Goal: Task Accomplishment & Management: Manage account settings

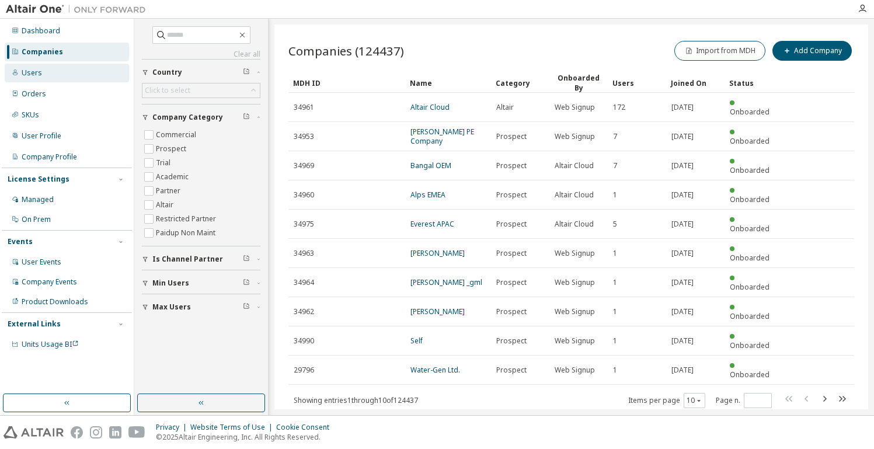
click at [59, 69] on div "Users" at bounding box center [67, 73] width 124 height 19
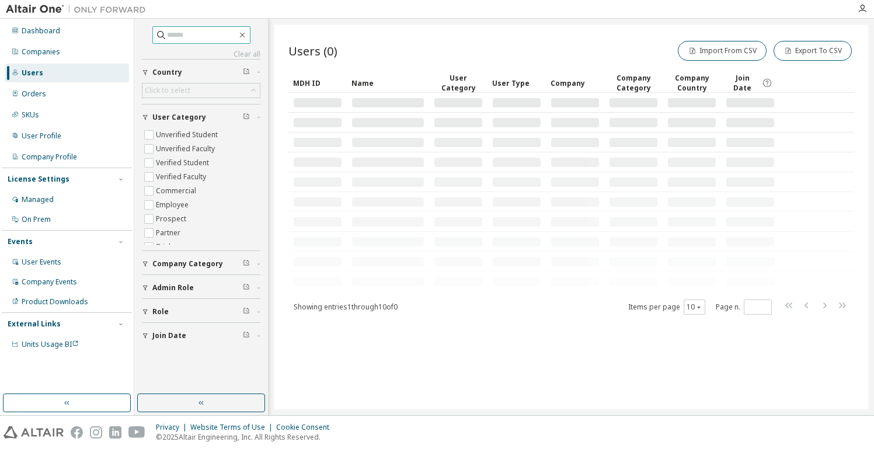
click at [196, 34] on input "text" at bounding box center [202, 35] width 70 height 12
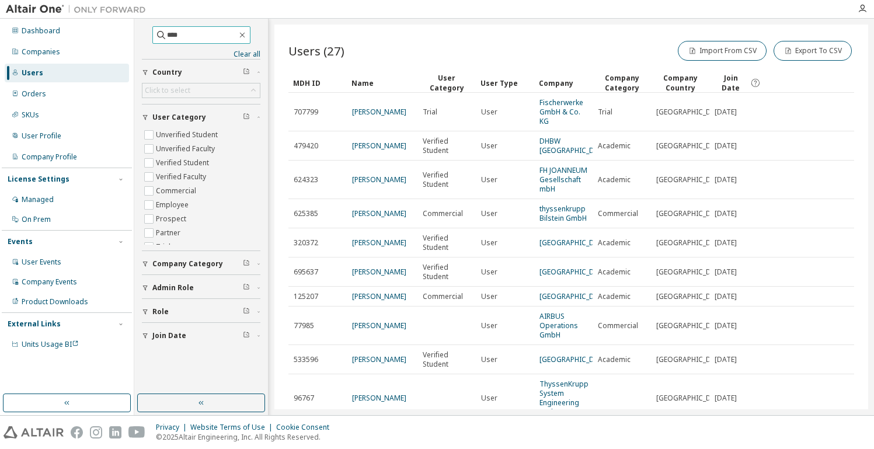
click at [167, 32] on input "****" at bounding box center [202, 35] width 70 height 12
type input "**********"
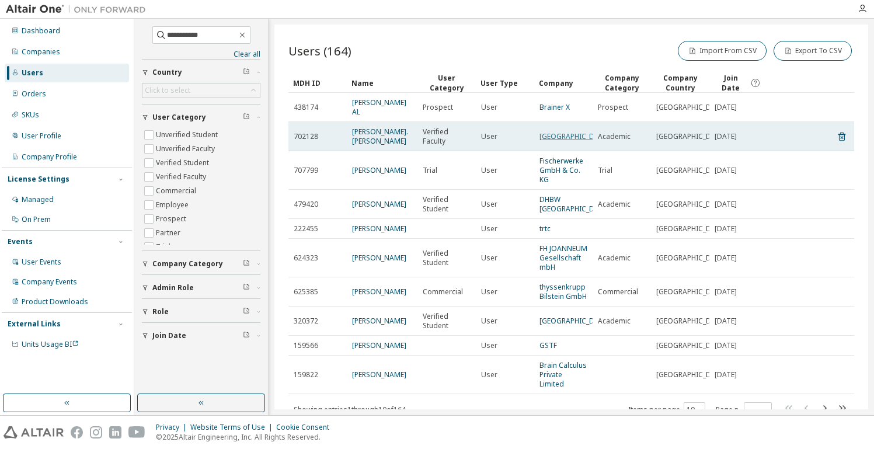
click at [563, 131] on link "[GEOGRAPHIC_DATA]" at bounding box center [574, 136] width 70 height 10
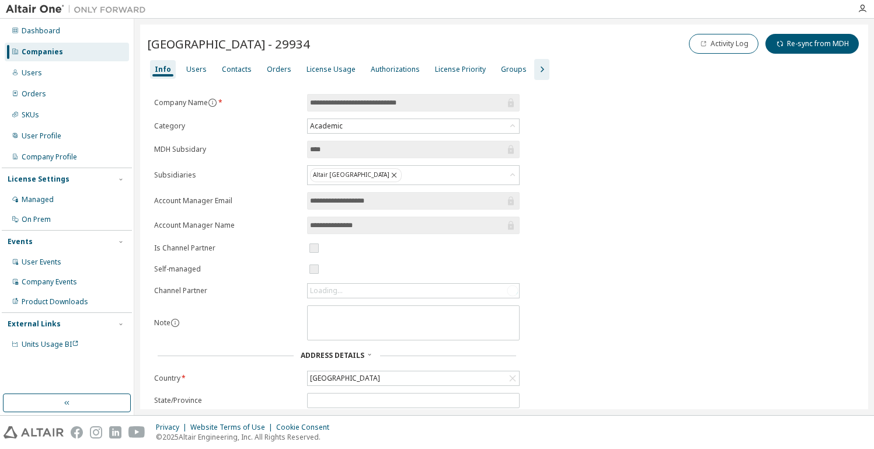
click at [535, 67] on icon "button" at bounding box center [542, 69] width 14 height 14
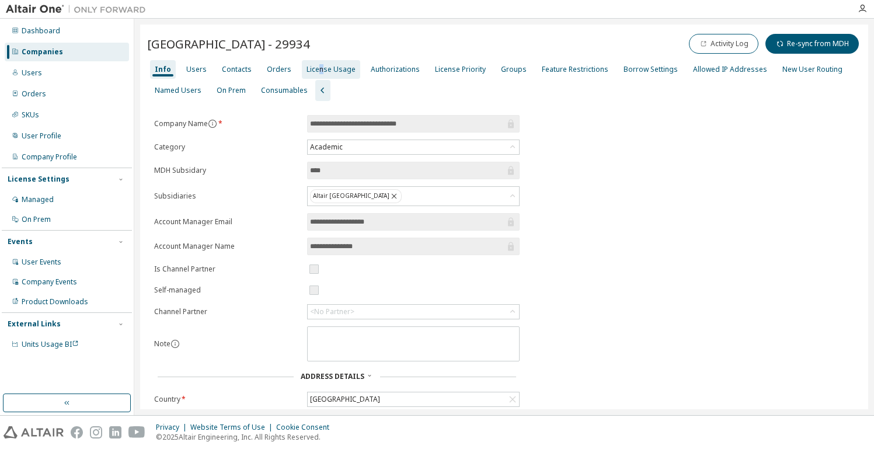
click at [316, 69] on div "License Usage" at bounding box center [331, 69] width 49 height 9
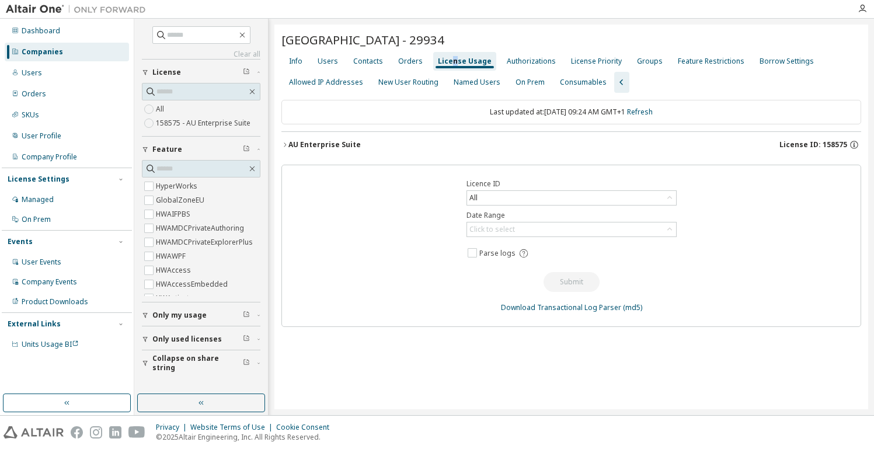
click at [645, 142] on div "AU Enterprise Suite License ID: 158575" at bounding box center [574, 145] width 573 height 11
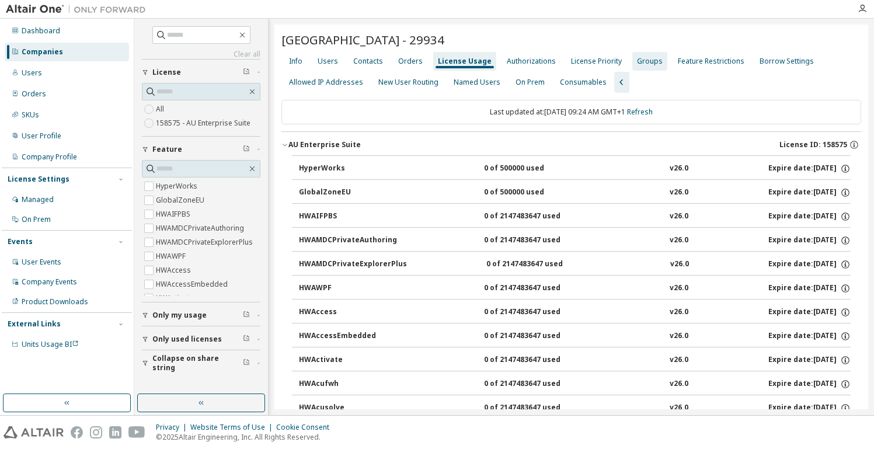
click at [645, 63] on div "Groups" at bounding box center [650, 61] width 26 height 9
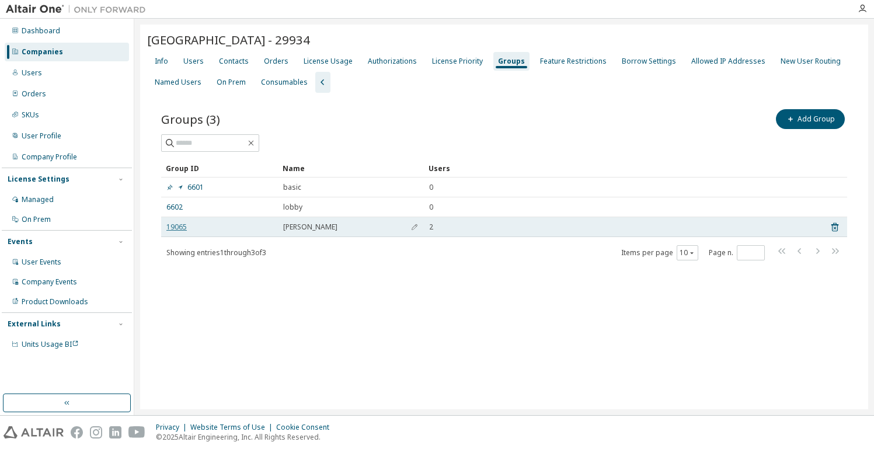
click at [179, 224] on link "19065" at bounding box center [176, 226] width 20 height 9
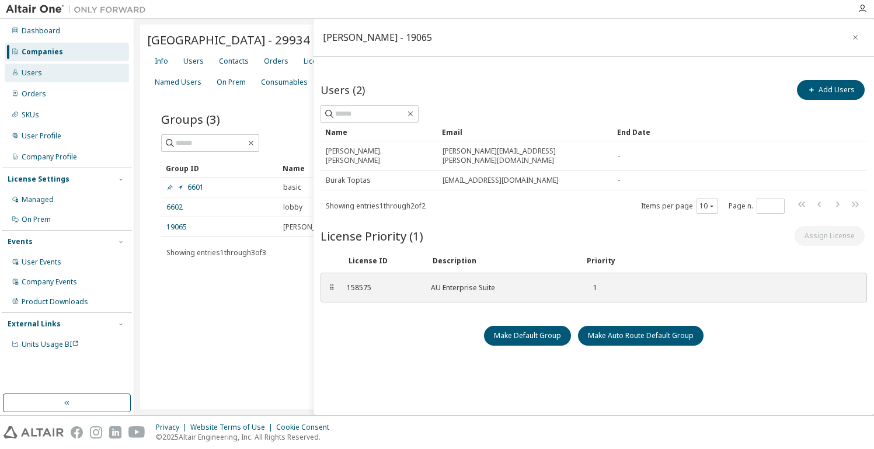
click at [64, 68] on div "Users" at bounding box center [67, 73] width 124 height 19
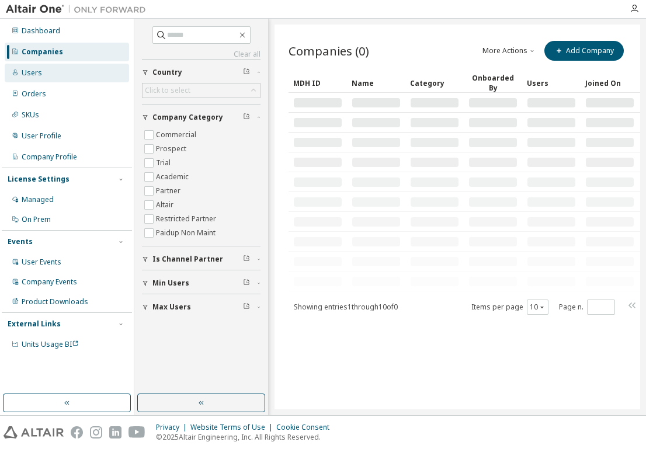
click at [61, 70] on div "Users" at bounding box center [67, 73] width 124 height 19
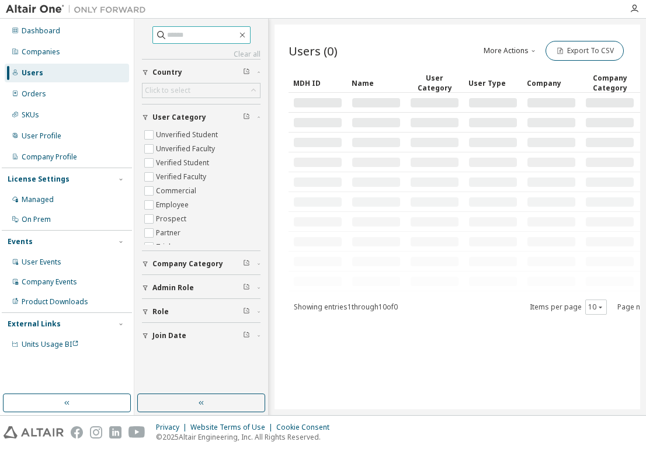
click at [194, 32] on input "text" at bounding box center [202, 35] width 70 height 12
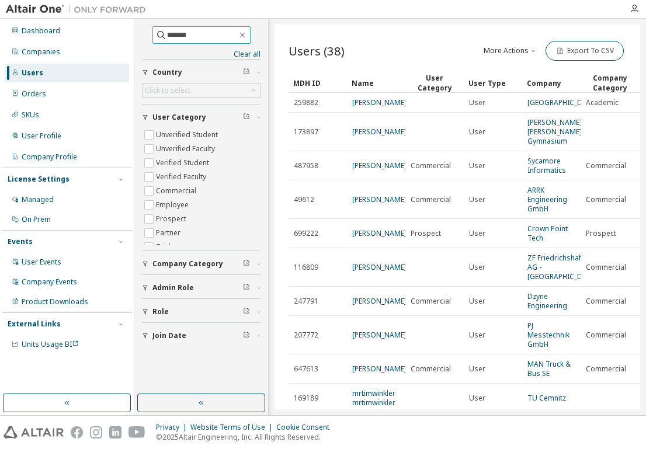
click at [155, 33] on icon at bounding box center [161, 35] width 12 height 12
click at [167, 34] on input "*******" at bounding box center [202, 35] width 70 height 12
type input "**********"
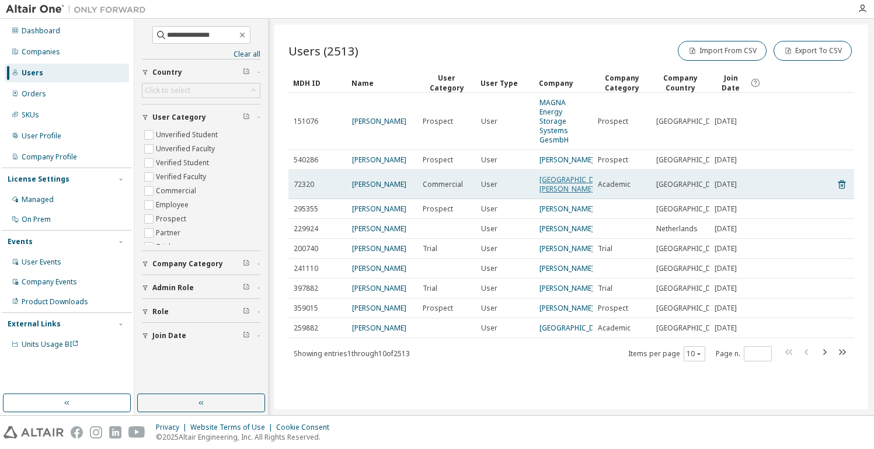
click at [562, 194] on link "Hochschule Ravensburg-Weingarten" at bounding box center [574, 184] width 70 height 19
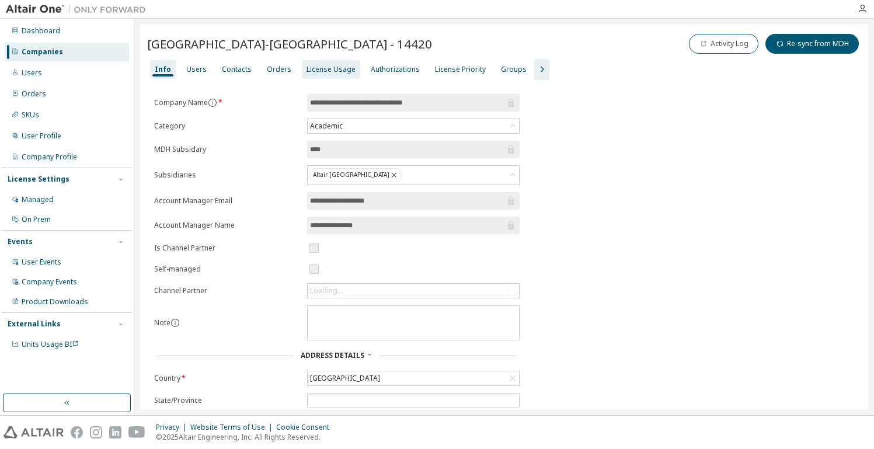
click at [321, 69] on div "License Usage" at bounding box center [331, 69] width 49 height 9
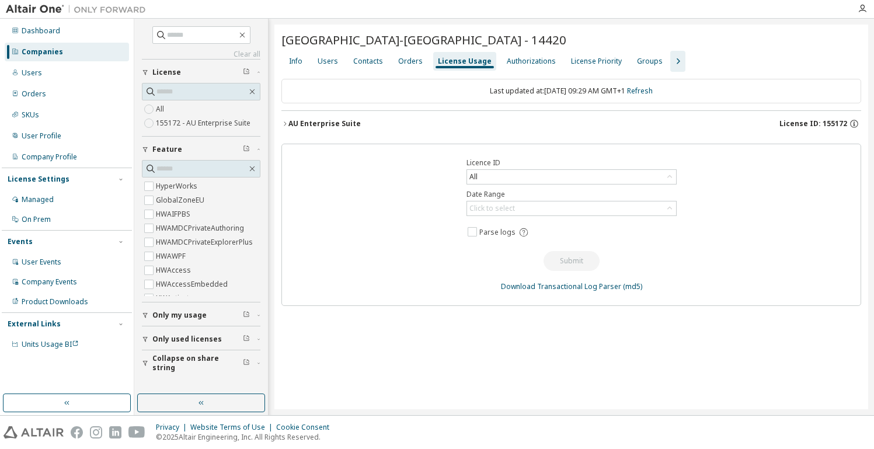
click at [645, 119] on span "License ID: 155172" at bounding box center [813, 123] width 68 height 9
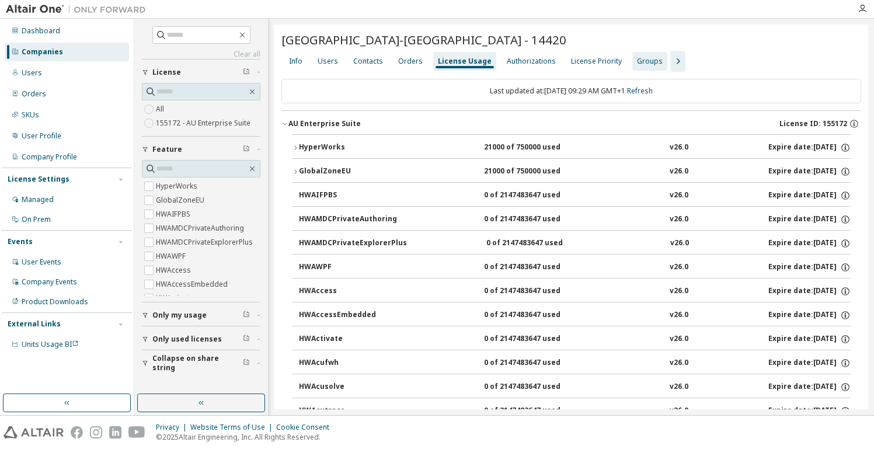
click at [642, 57] on div "Groups" at bounding box center [650, 61] width 26 height 9
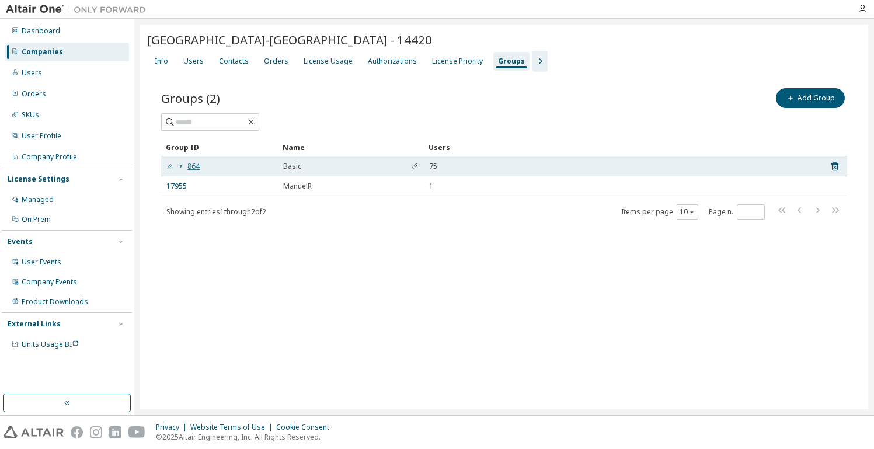
click at [189, 163] on link "864" at bounding box center [182, 166] width 33 height 9
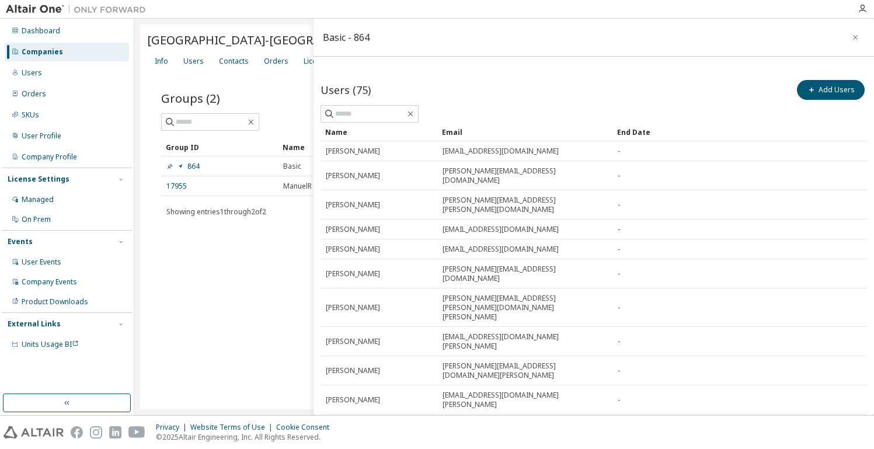
click at [246, 278] on div "Hochschule Ravensburg-Weingarten - 14420 Clear Load Save Save As Field Operator…" at bounding box center [504, 217] width 728 height 385
click at [645, 34] on icon "button" at bounding box center [855, 37] width 8 height 9
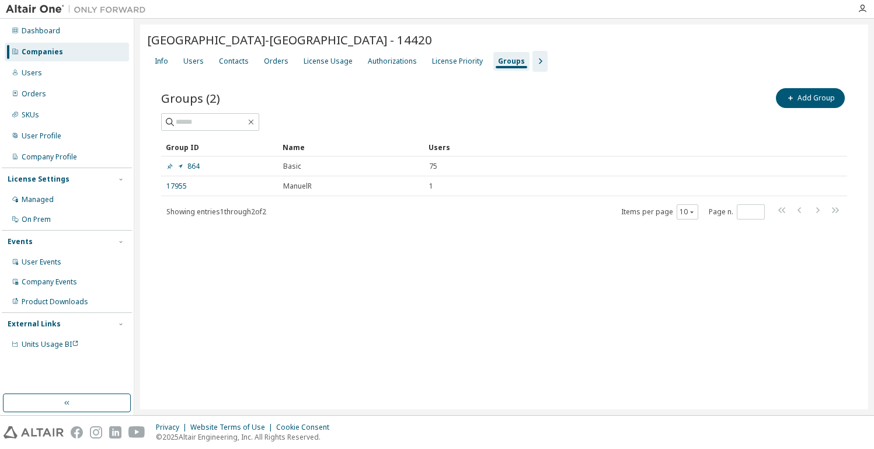
click at [503, 59] on div "Groups" at bounding box center [511, 61] width 27 height 9
click at [645, 93] on button "Add Group" at bounding box center [810, 98] width 69 height 20
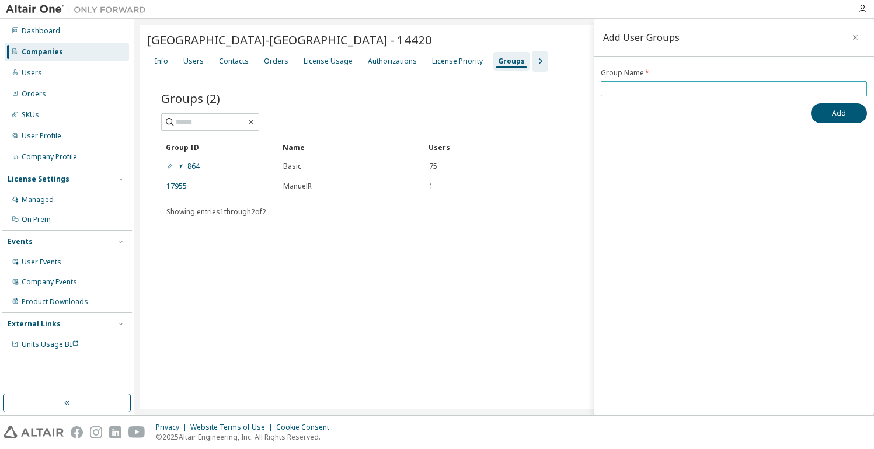
click at [645, 79] on form "Group Name *" at bounding box center [734, 82] width 266 height 28
click at [645, 85] on input "text" at bounding box center [734, 88] width 260 height 9
type input "*******"
click at [645, 110] on button "Add" at bounding box center [839, 113] width 56 height 20
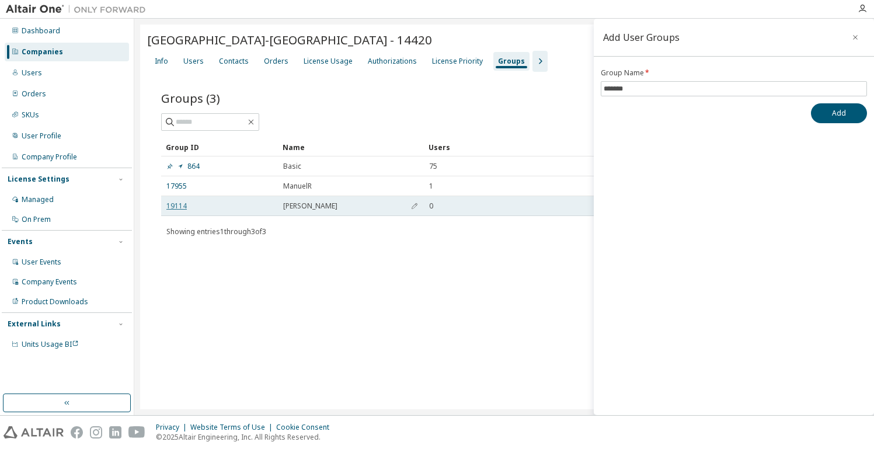
click at [175, 203] on link "19114" at bounding box center [176, 205] width 20 height 9
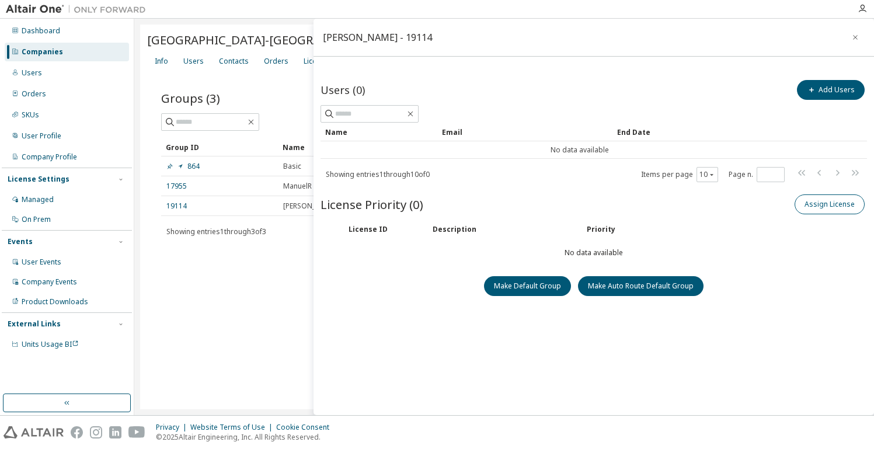
click at [645, 206] on button "Assign License" at bounding box center [830, 204] width 70 height 20
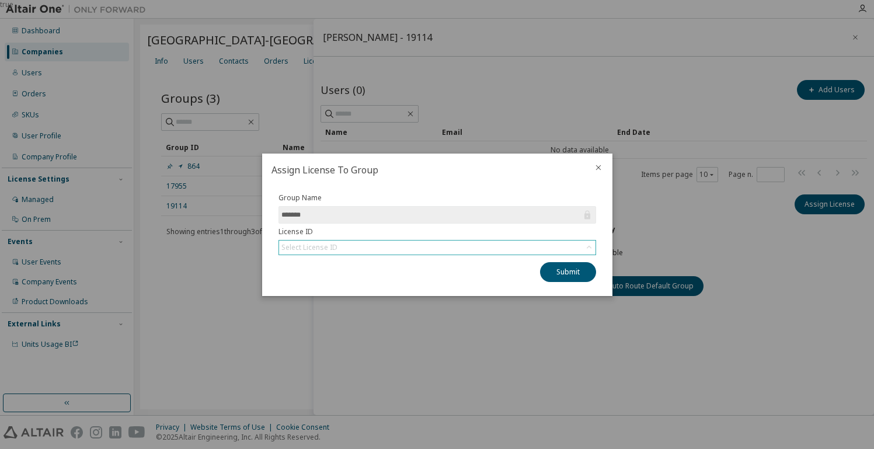
click at [450, 242] on div "Select License ID" at bounding box center [437, 248] width 316 height 14
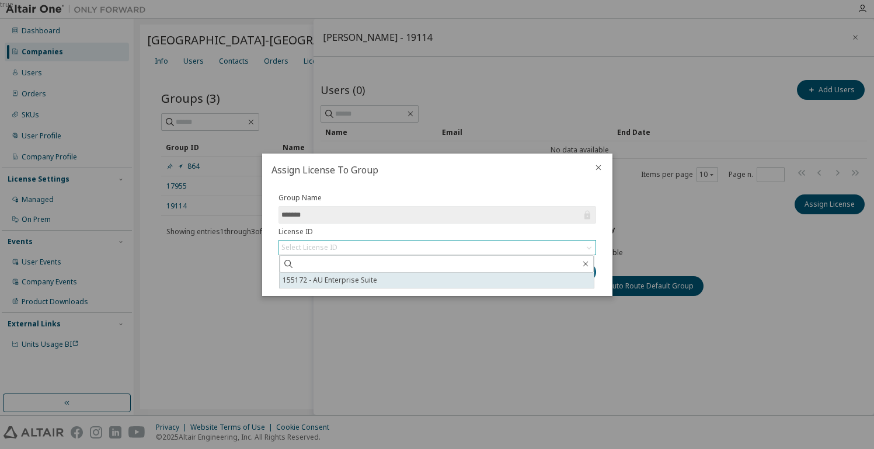
click at [390, 280] on li "155172 - AU Enterprise Suite" at bounding box center [437, 280] width 314 height 15
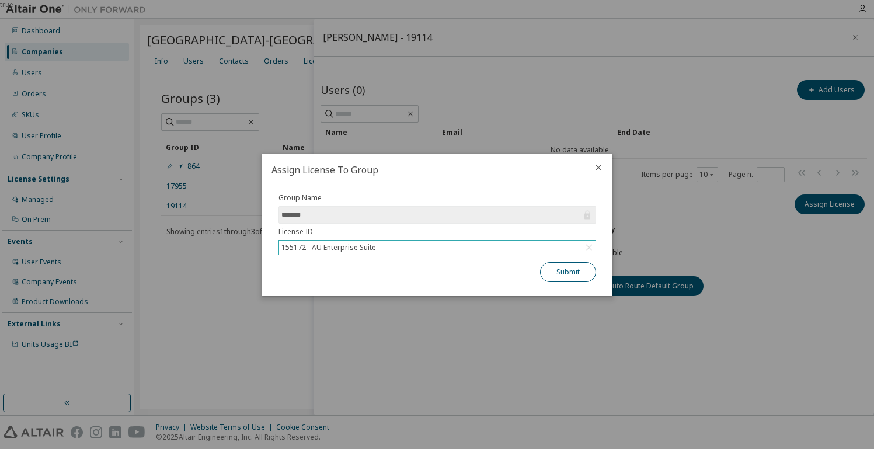
click at [574, 274] on button "Submit" at bounding box center [568, 272] width 56 height 20
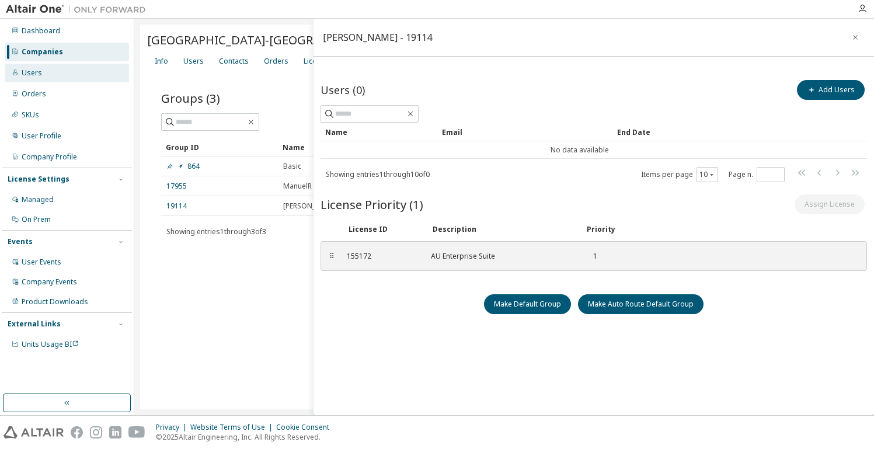
click at [48, 67] on div "Users" at bounding box center [67, 73] width 124 height 19
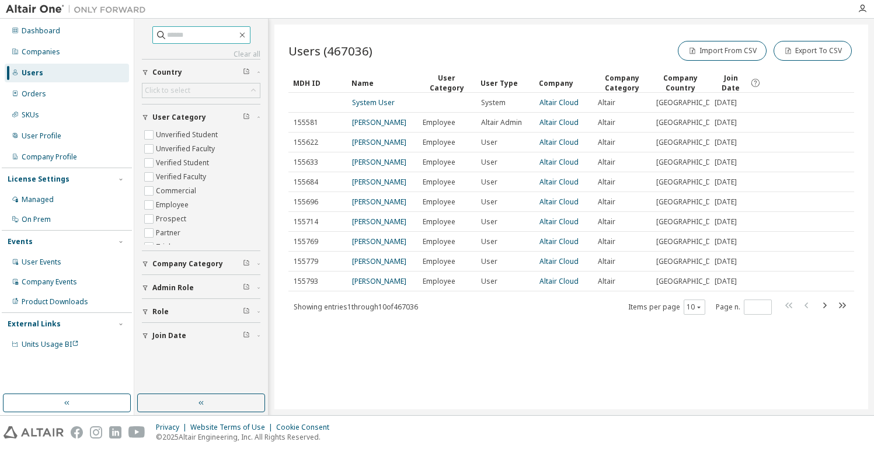
click at [183, 37] on input "text" at bounding box center [202, 35] width 70 height 12
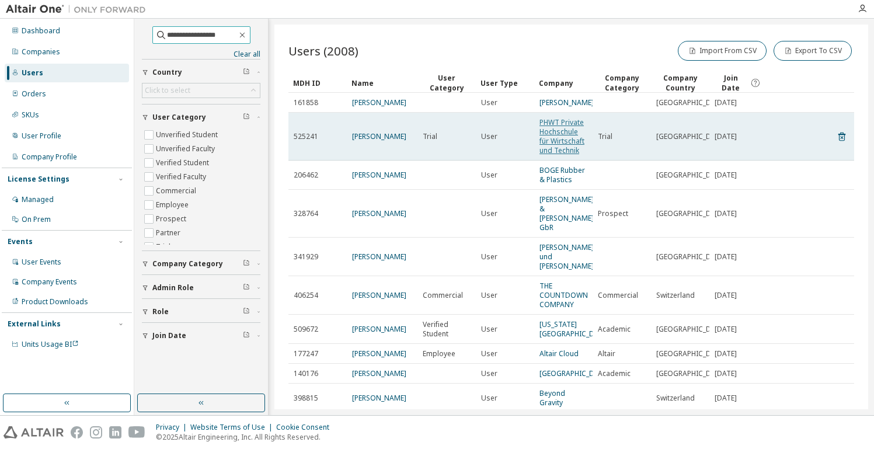
type input "**********"
click at [562, 141] on link "PHWT Private Hochschule für Wirtschaft und Technik" at bounding box center [561, 136] width 45 height 38
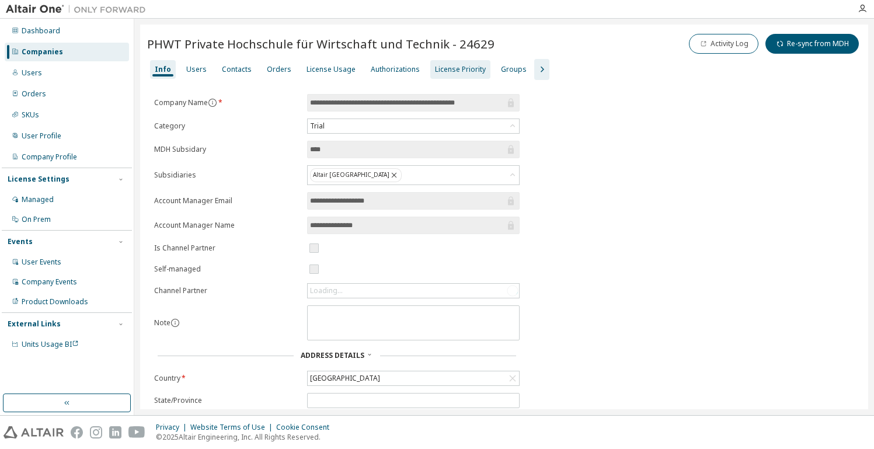
click at [445, 69] on div "License Priority" at bounding box center [460, 69] width 51 height 9
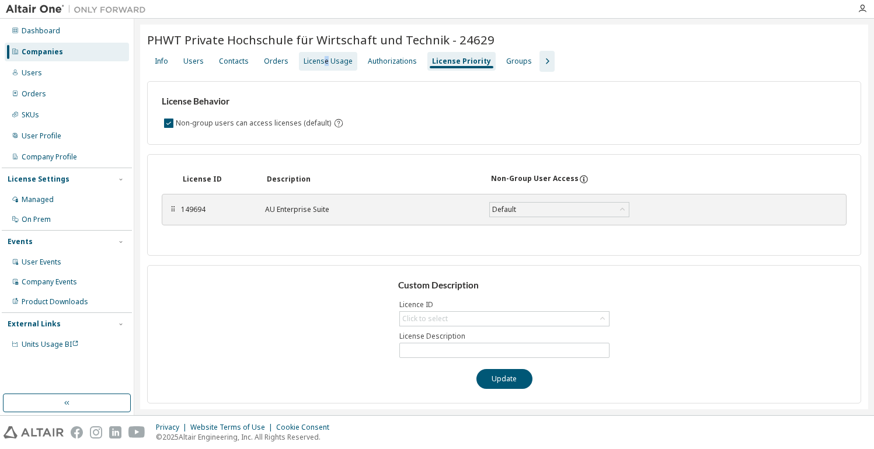
click at [322, 58] on div "License Usage" at bounding box center [328, 61] width 49 height 9
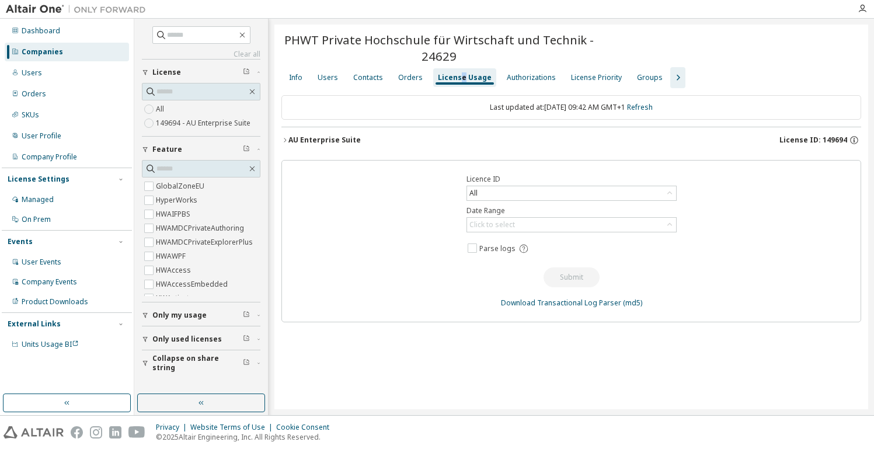
click at [645, 135] on span "License ID: 149694" at bounding box center [813, 139] width 68 height 9
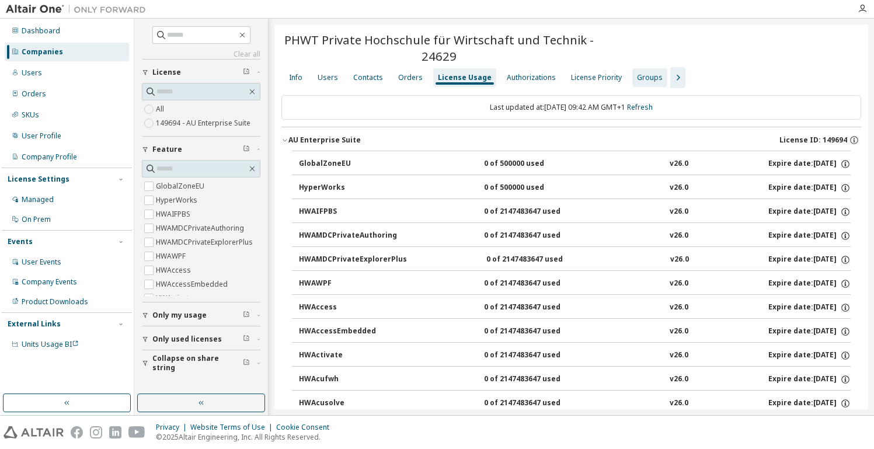
click at [645, 73] on div "Groups" at bounding box center [650, 77] width 26 height 9
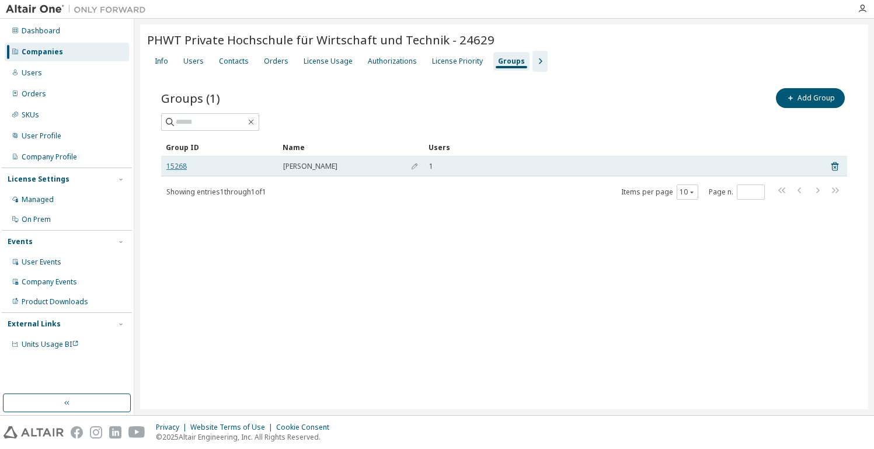
click at [176, 165] on link "15268" at bounding box center [176, 166] width 20 height 9
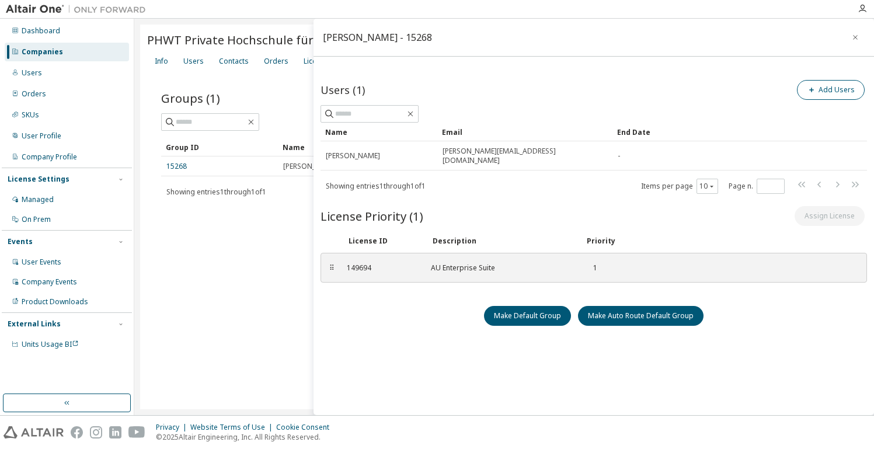
click at [645, 90] on button "Add Users" at bounding box center [831, 90] width 68 height 20
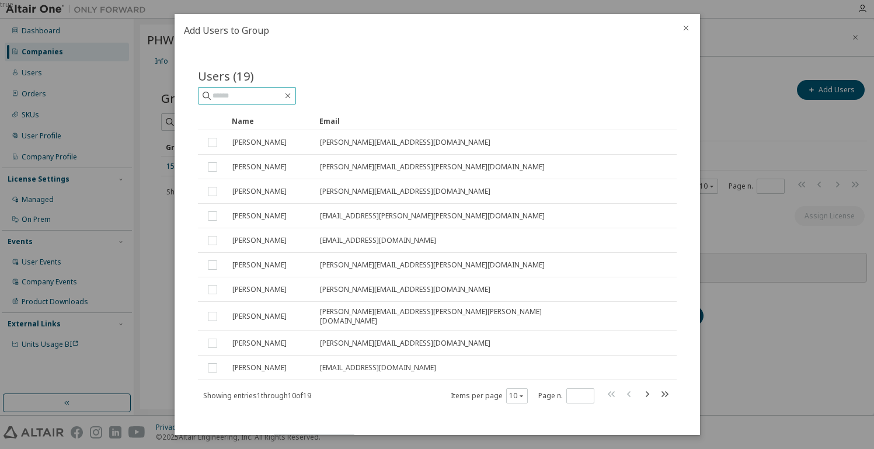
click at [254, 96] on input "text" at bounding box center [248, 96] width 70 height 12
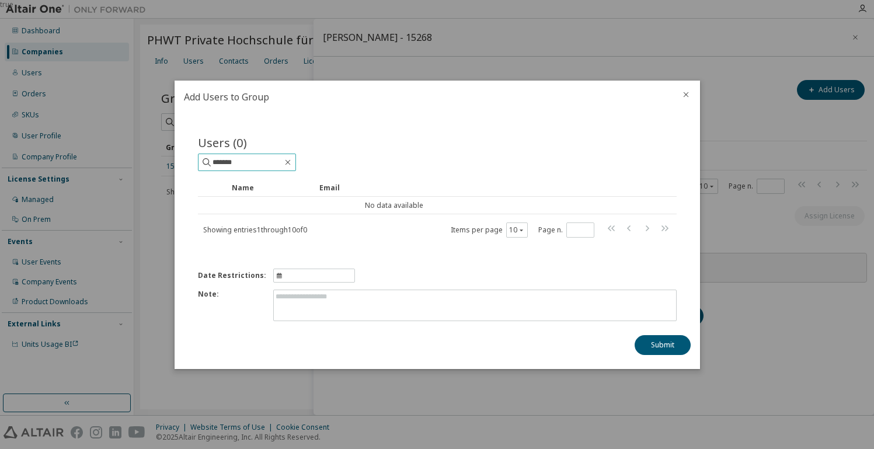
click at [283, 165] on input "*******" at bounding box center [248, 162] width 70 height 12
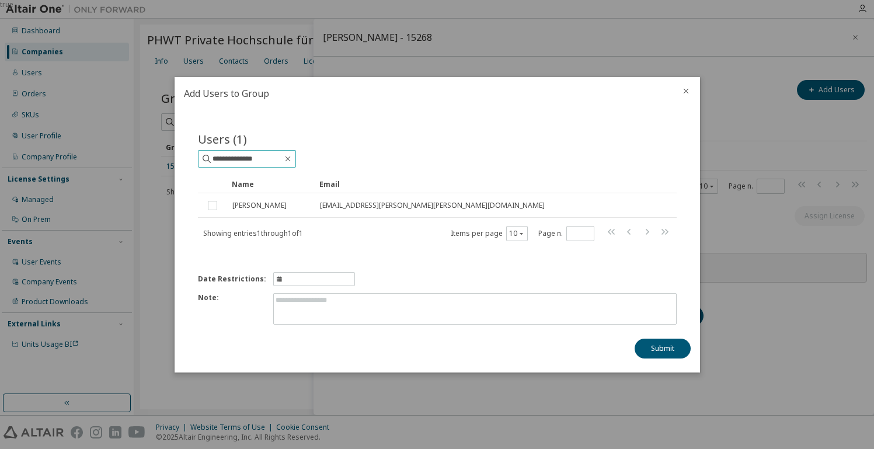
click at [247, 159] on input "**********" at bounding box center [248, 159] width 70 height 12
type input "**********"
click at [645, 87] on icon "close" at bounding box center [685, 90] width 9 height 9
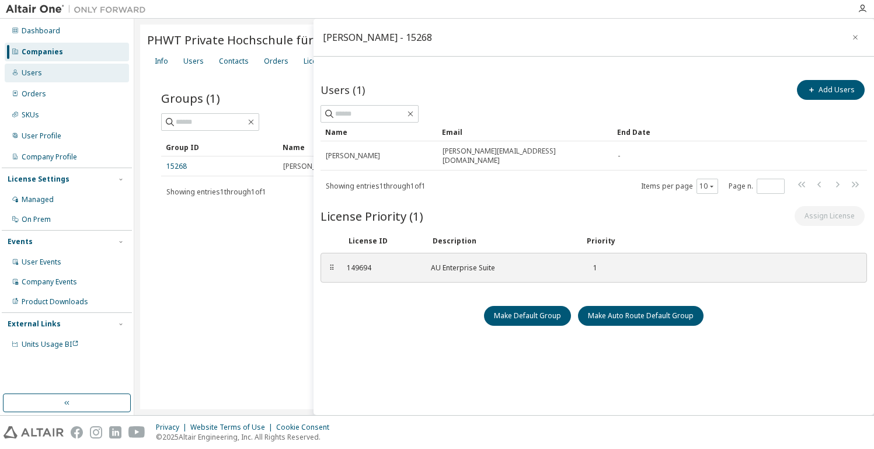
click at [46, 69] on div "Users" at bounding box center [67, 73] width 124 height 19
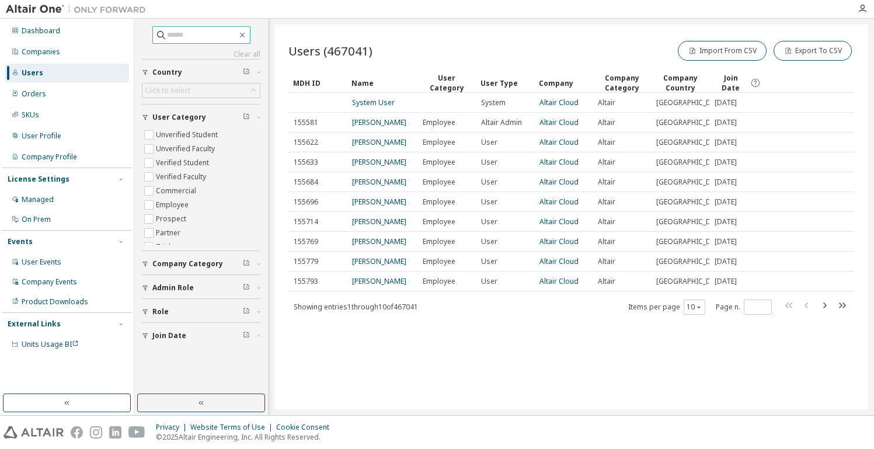
click at [194, 34] on input "text" at bounding box center [202, 35] width 70 height 12
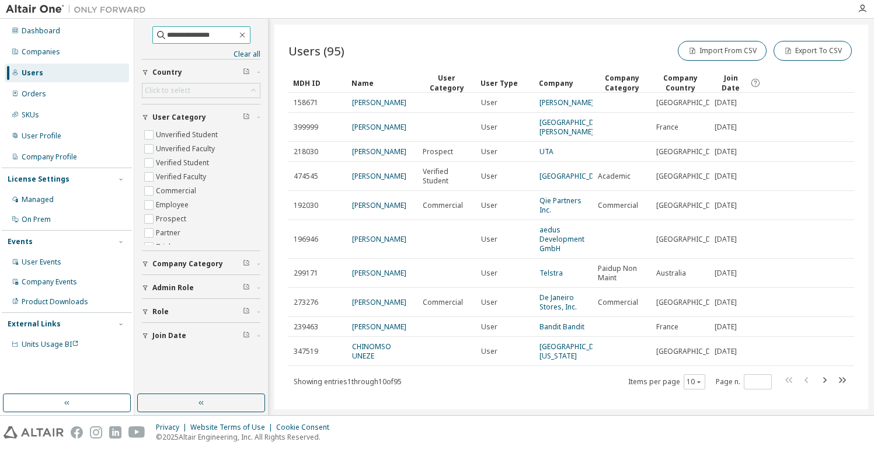
click at [216, 37] on input "**********" at bounding box center [202, 35] width 70 height 12
type input "**********"
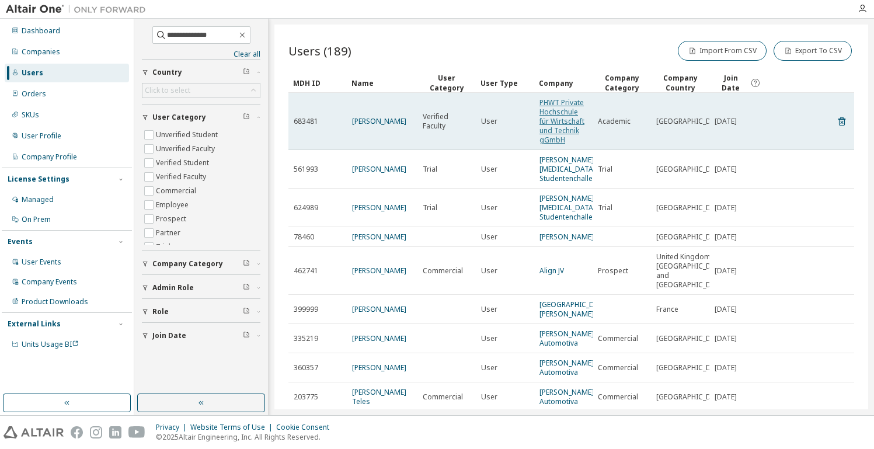
click at [566, 112] on link "PHWT Private Hochschule für Wirtschaft und Technik gGmbH" at bounding box center [561, 120] width 45 height 47
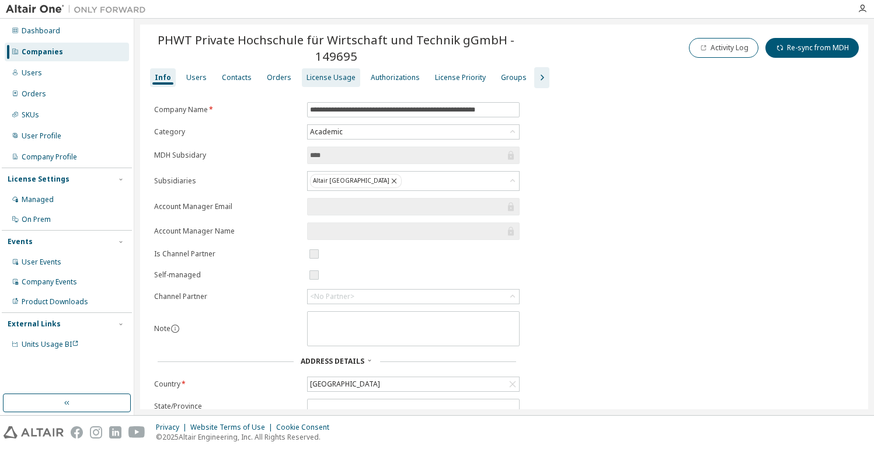
click at [318, 76] on div "License Usage" at bounding box center [331, 77] width 49 height 9
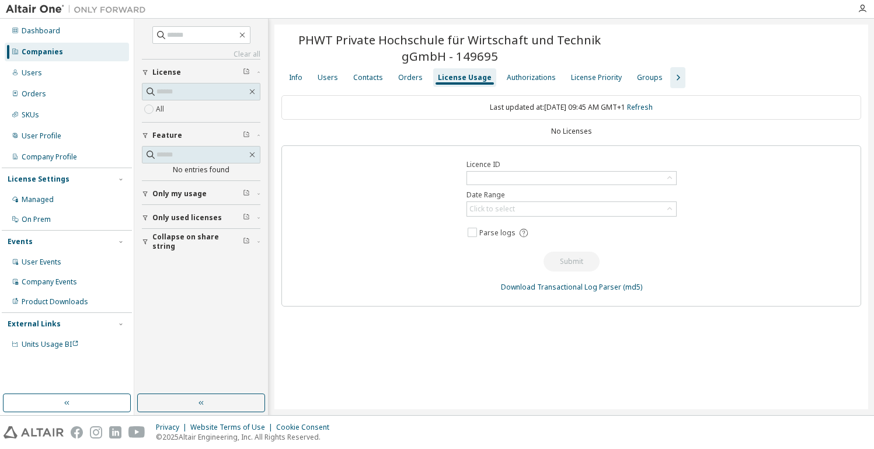
click at [582, 127] on div "No Licenses" at bounding box center [571, 131] width 580 height 9
click at [55, 67] on div "Users" at bounding box center [67, 73] width 124 height 19
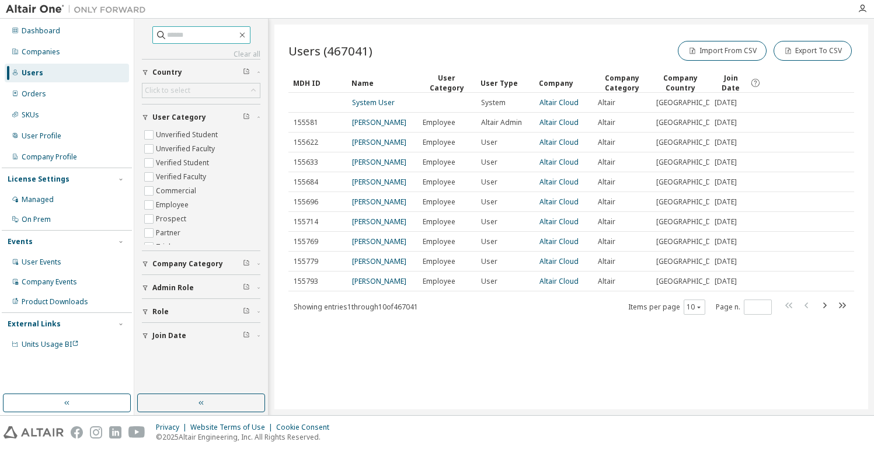
click at [172, 36] on input "text" at bounding box center [202, 35] width 70 height 12
type input "**********"
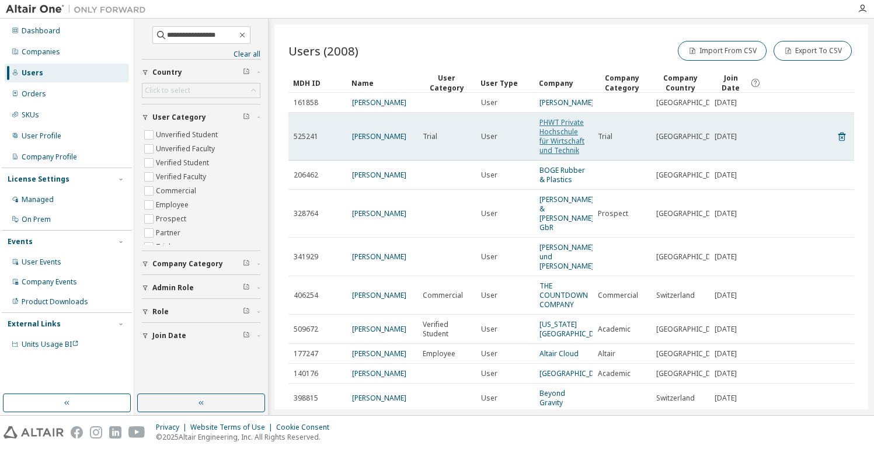
click at [555, 148] on link "PHWT Private Hochschule für Wirtschaft und Technik" at bounding box center [561, 136] width 45 height 38
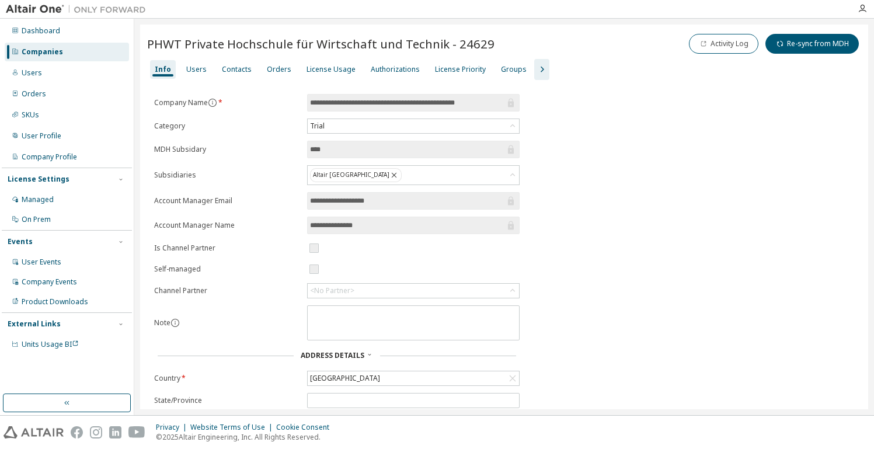
click at [535, 65] on icon "button" at bounding box center [542, 69] width 14 height 14
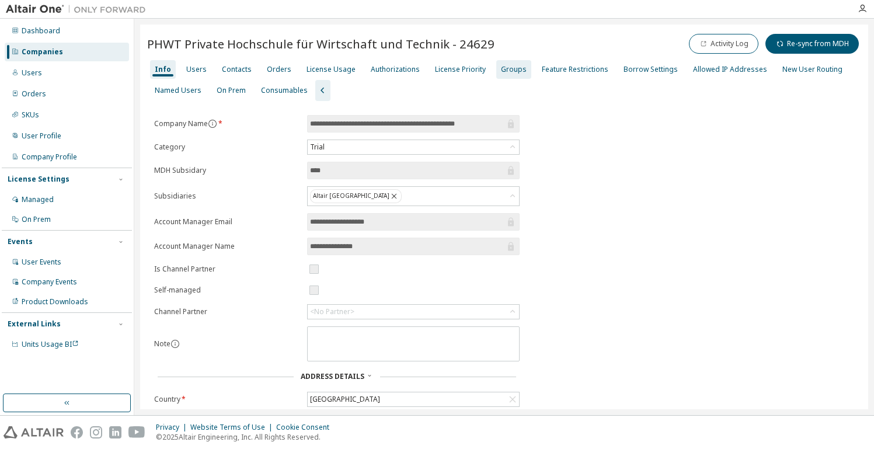
click at [504, 68] on div "Groups" at bounding box center [514, 69] width 26 height 9
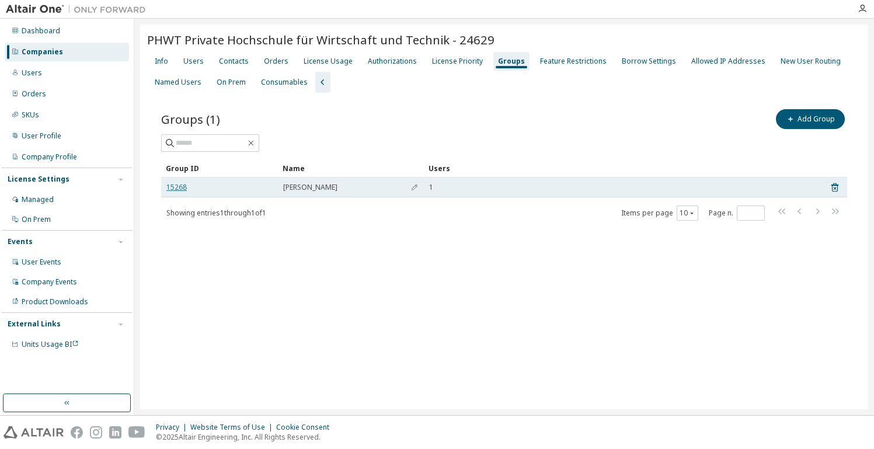
click at [177, 186] on link "15268" at bounding box center [176, 187] width 20 height 9
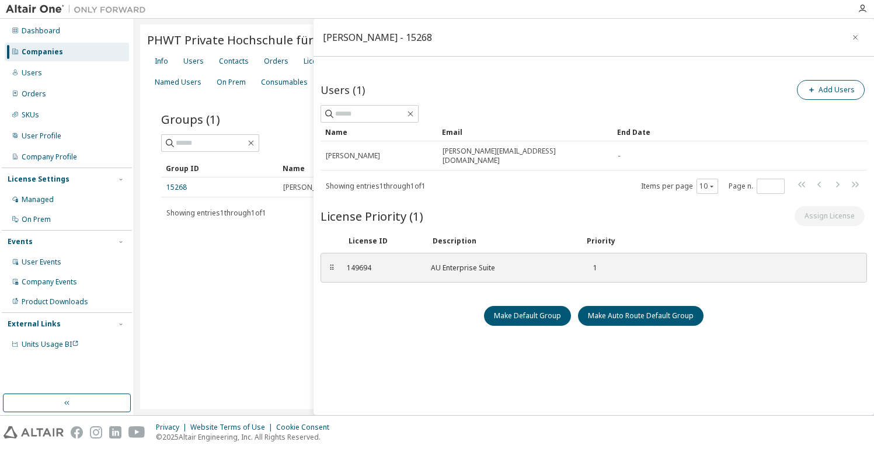
click at [645, 89] on button "Add Users" at bounding box center [831, 90] width 68 height 20
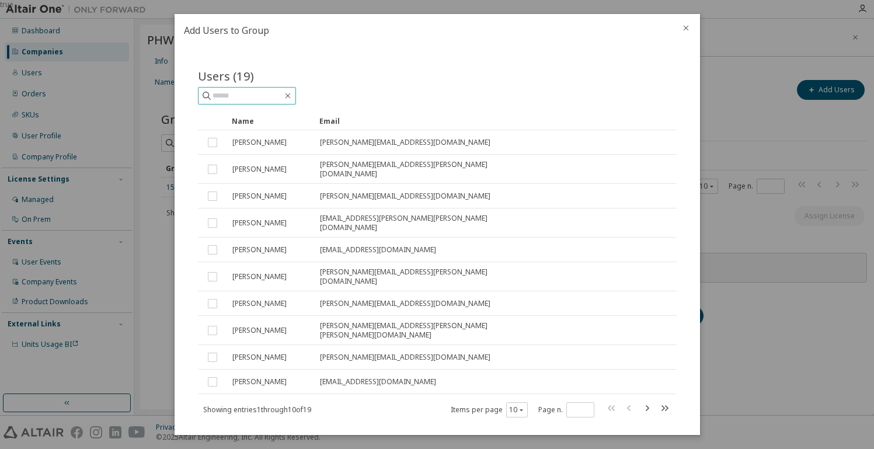
click at [239, 99] on input "text" at bounding box center [248, 96] width 70 height 12
type input "**********"
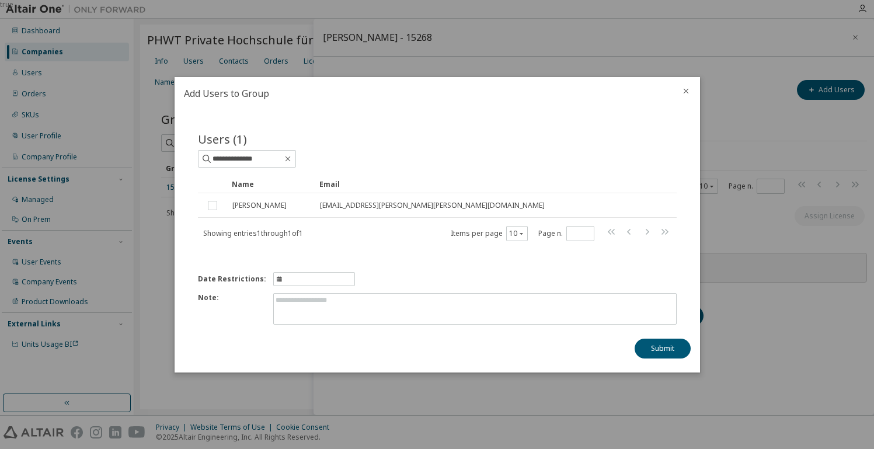
click at [645, 88] on icon "close" at bounding box center [685, 90] width 9 height 9
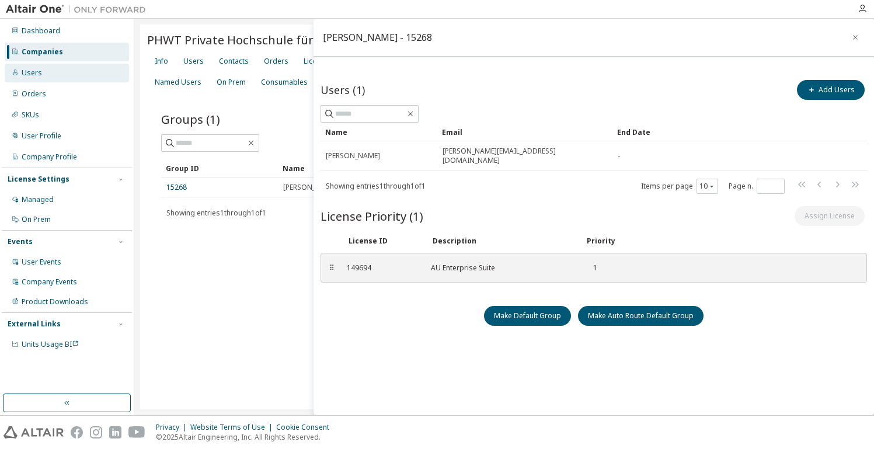
click at [54, 67] on div "Users" at bounding box center [67, 73] width 124 height 19
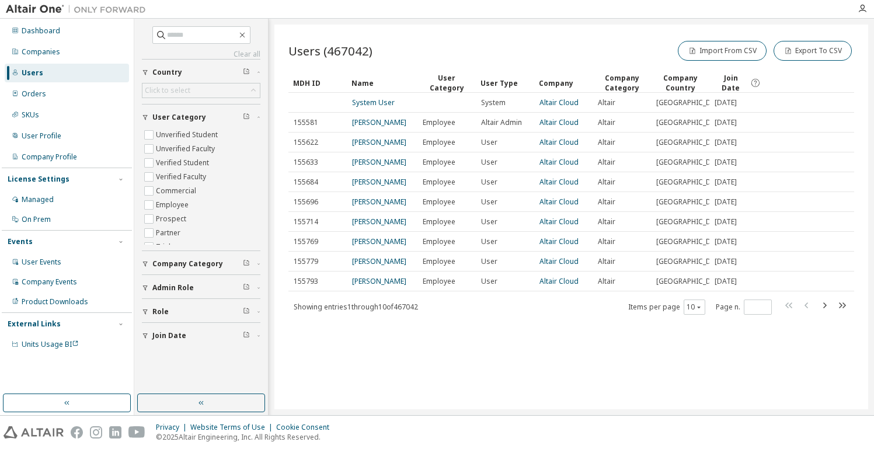
click at [206, 44] on div "Clear all Join Date Role Admin Role Company Category User Category Unverified S…" at bounding box center [201, 186] width 119 height 320
click at [208, 37] on input "text" at bounding box center [202, 35] width 70 height 12
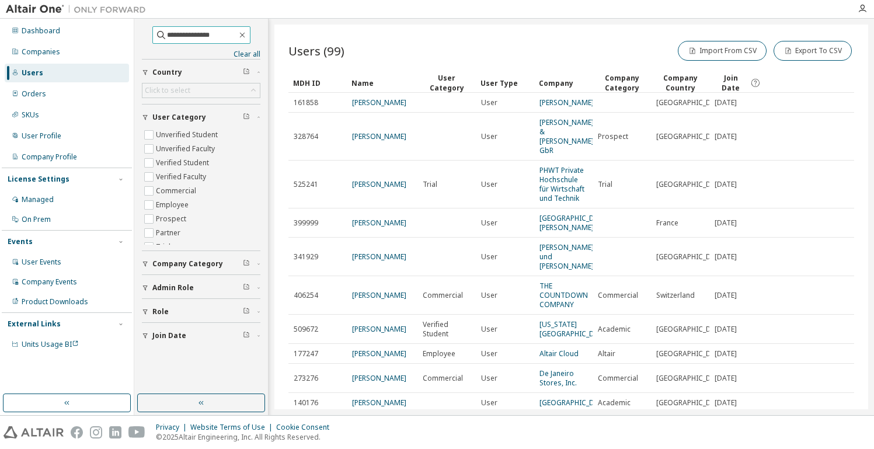
drag, startPoint x: 216, startPoint y: 37, endPoint x: 187, endPoint y: 36, distance: 29.2
click at [187, 36] on input "**********" at bounding box center [202, 35] width 70 height 12
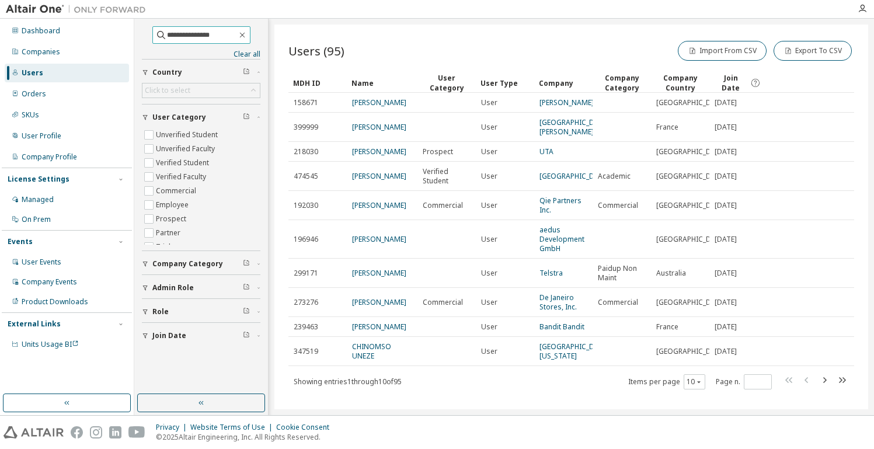
click at [218, 33] on input "**********" at bounding box center [202, 35] width 70 height 12
type input "**********"
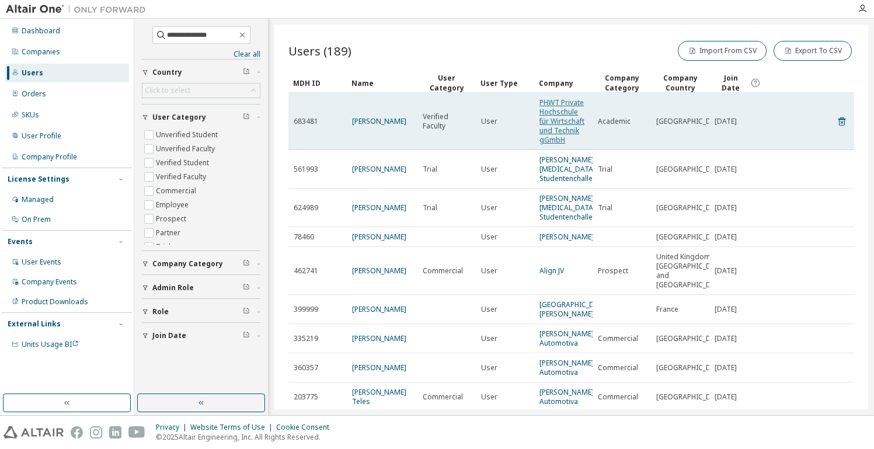
click at [565, 111] on link "PHWT Private Hochschule für Wirtschaft und Technik gGmbH" at bounding box center [561, 120] width 45 height 47
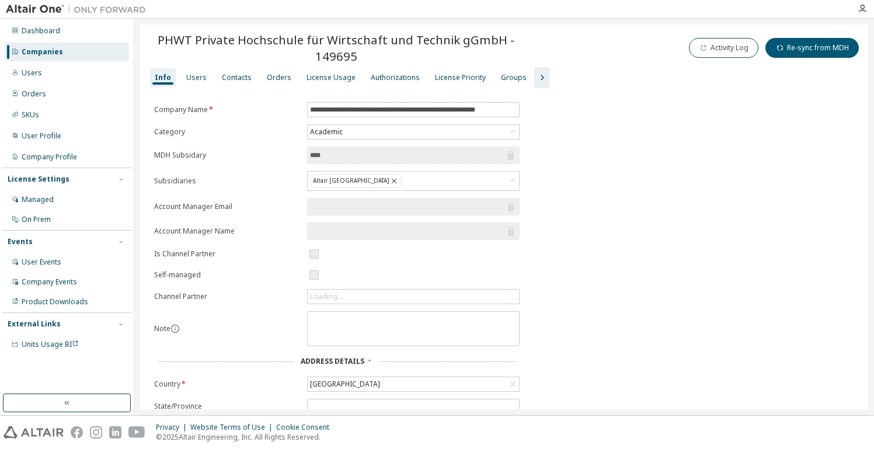
click at [535, 74] on icon "button" at bounding box center [542, 78] width 14 height 14
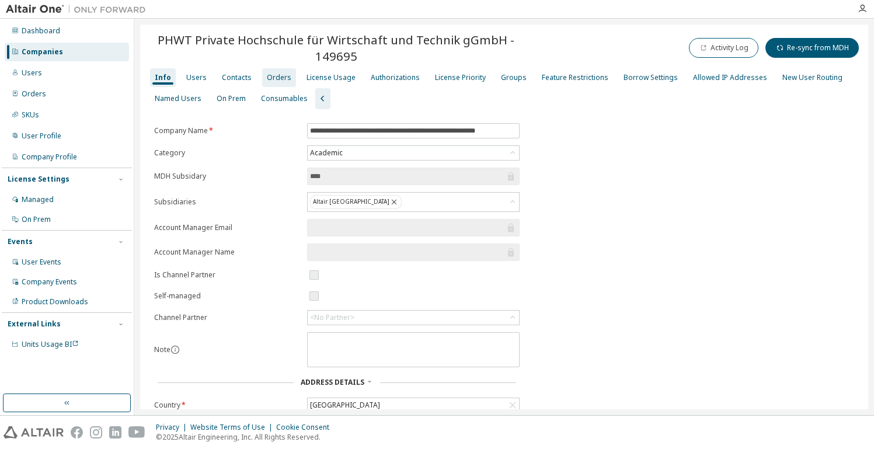
click at [277, 74] on div "Orders" at bounding box center [279, 77] width 25 height 9
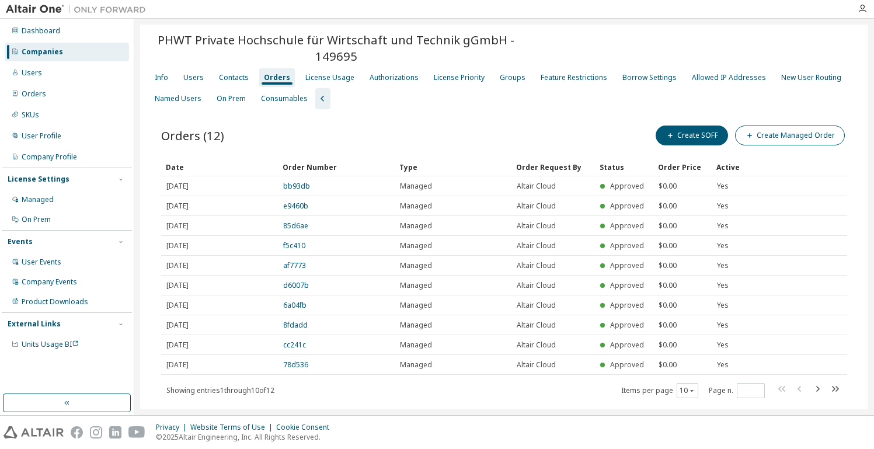
click at [645, 135] on button "Create Managed Order" at bounding box center [790, 136] width 110 height 20
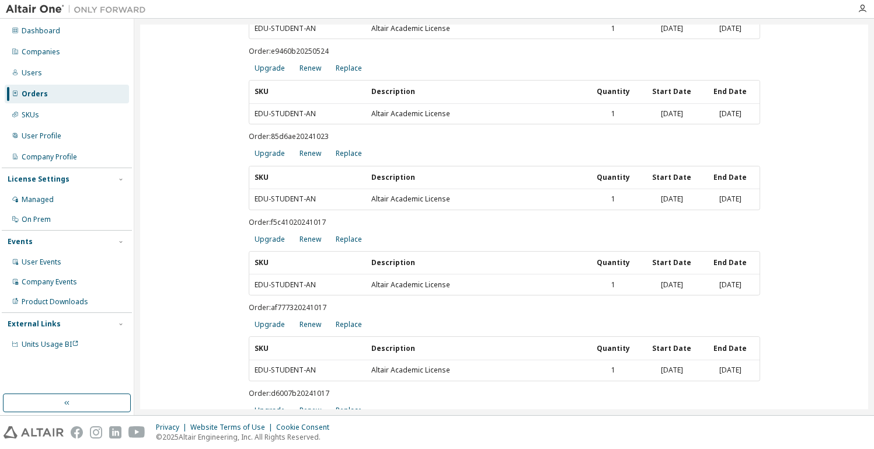
scroll to position [184, 0]
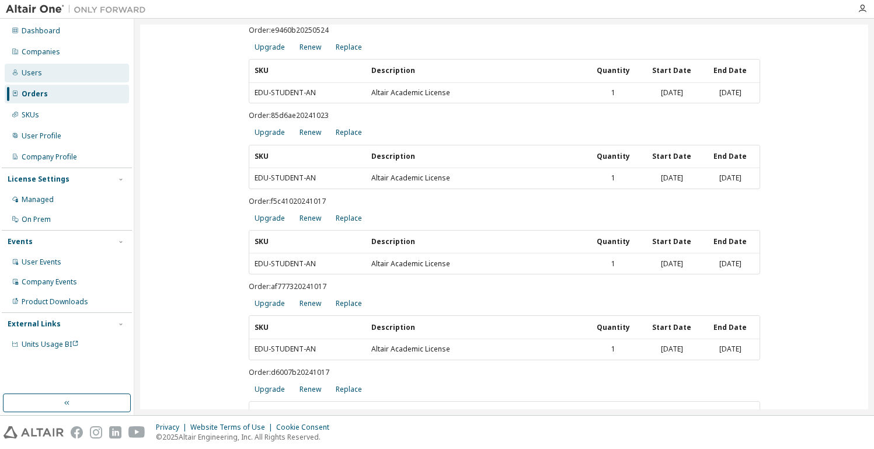
click at [59, 70] on div "Users" at bounding box center [67, 73] width 124 height 19
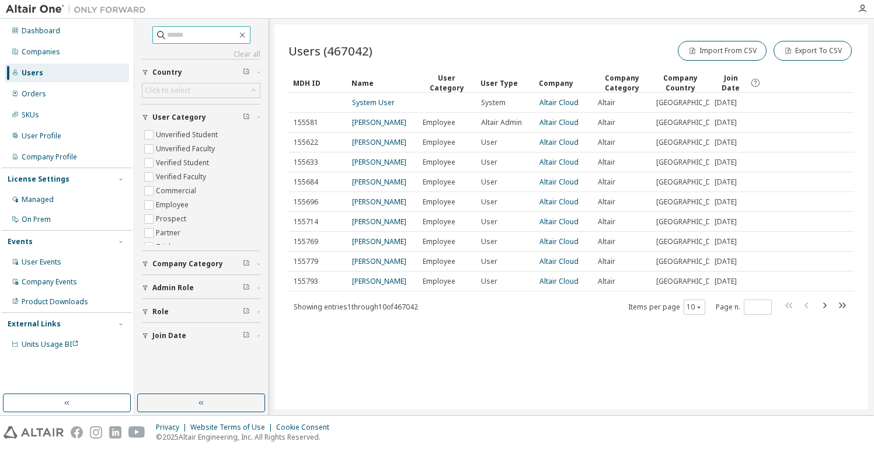
click at [187, 33] on input "text" at bounding box center [202, 35] width 70 height 12
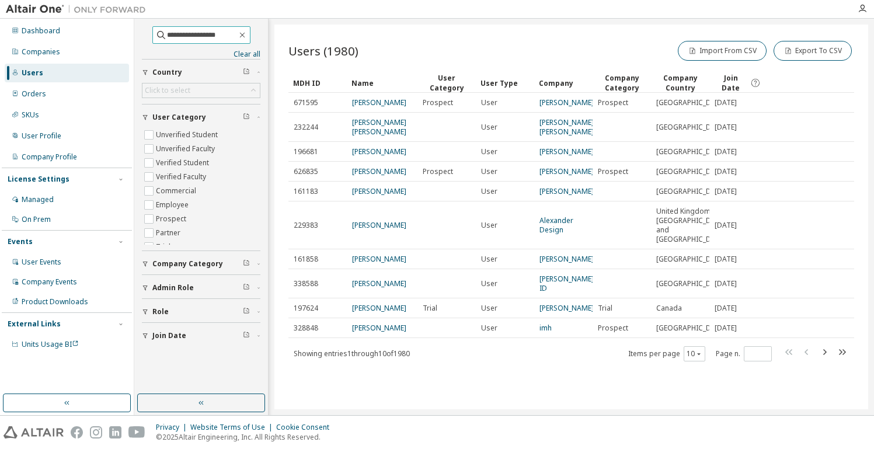
type input "**********"
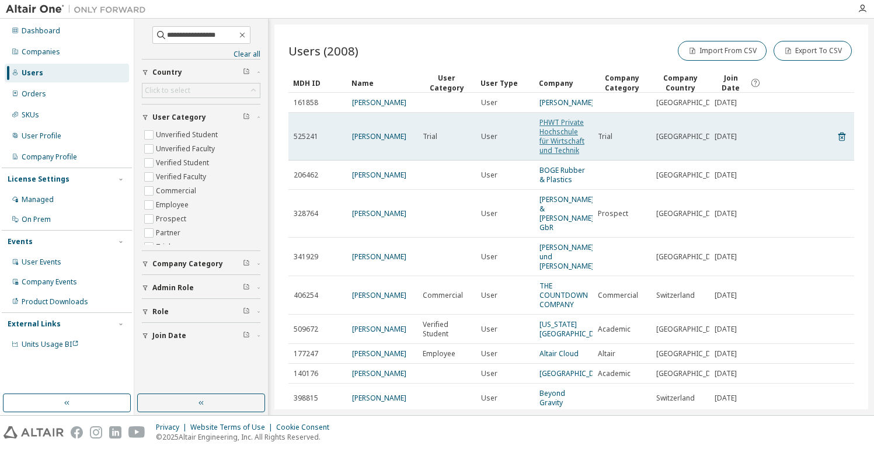
click at [564, 141] on link "PHWT Private Hochschule für Wirtschaft und Technik" at bounding box center [561, 136] width 45 height 38
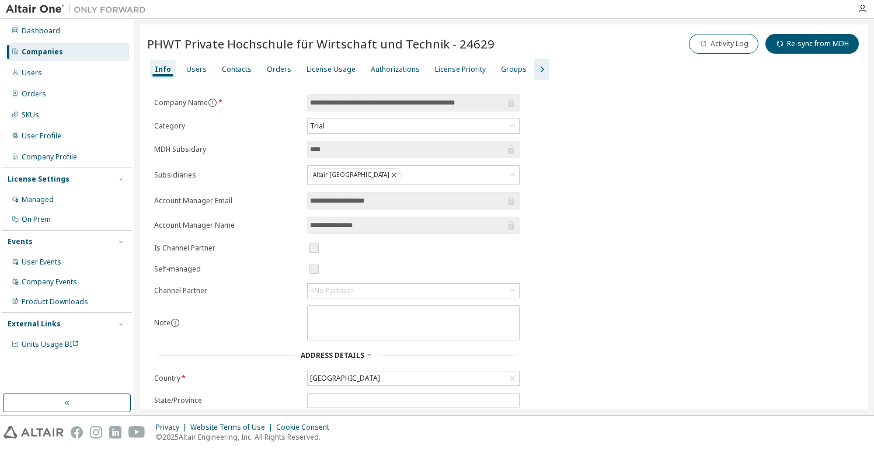
click at [535, 65] on icon "button" at bounding box center [542, 69] width 14 height 14
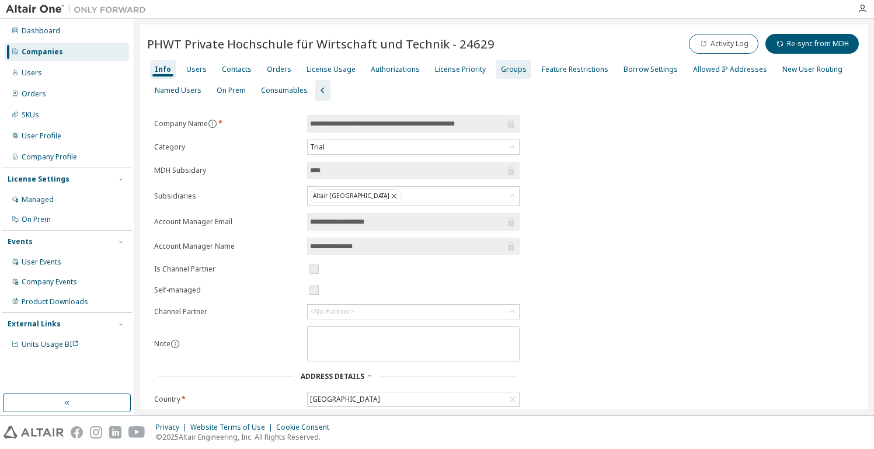
click at [518, 68] on div "Groups" at bounding box center [513, 69] width 35 height 19
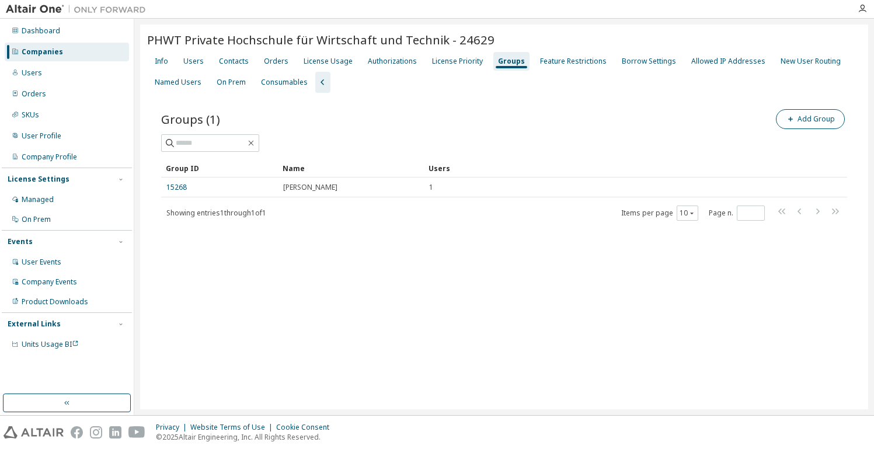
click at [645, 117] on button "Add Group" at bounding box center [810, 119] width 69 height 20
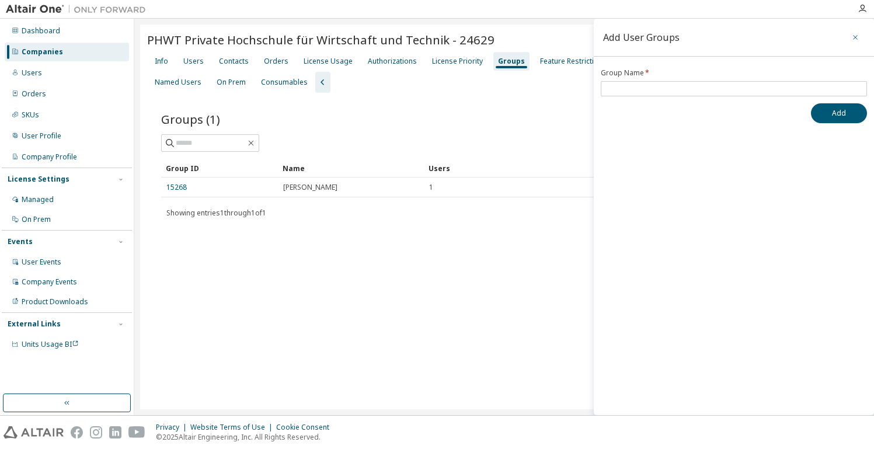
click at [645, 36] on icon "button" at bounding box center [855, 37] width 5 height 5
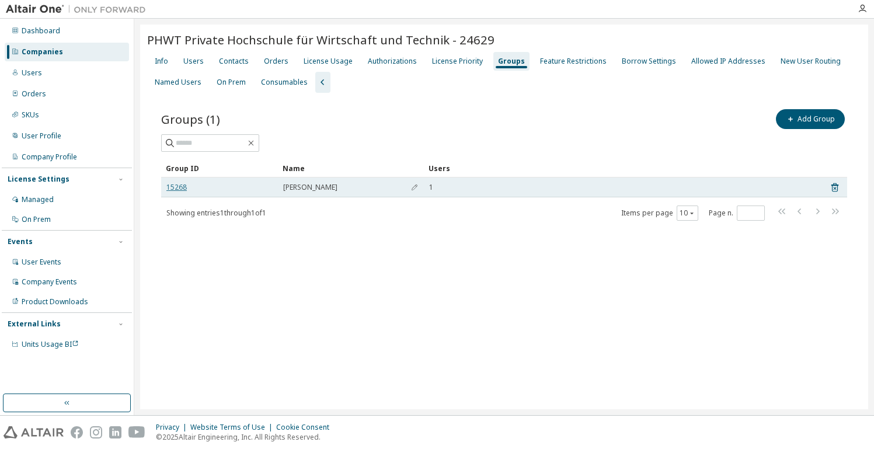
click at [180, 187] on link "15268" at bounding box center [176, 187] width 20 height 9
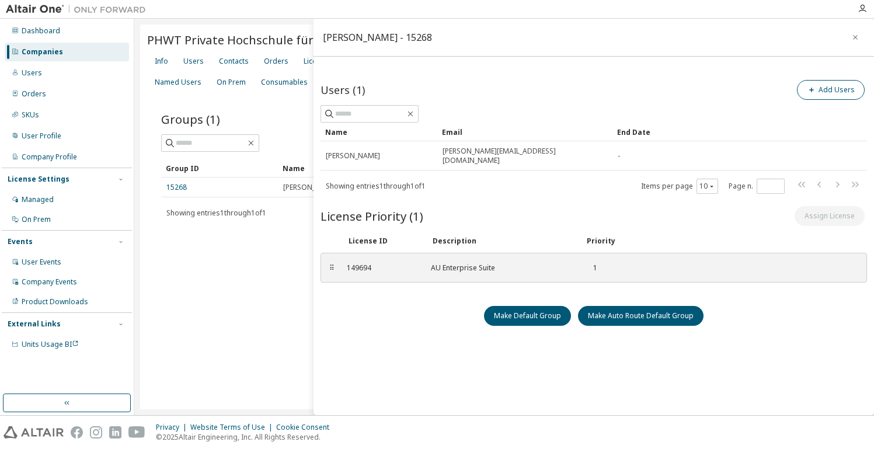
click at [645, 82] on button "Add Users" at bounding box center [831, 90] width 68 height 20
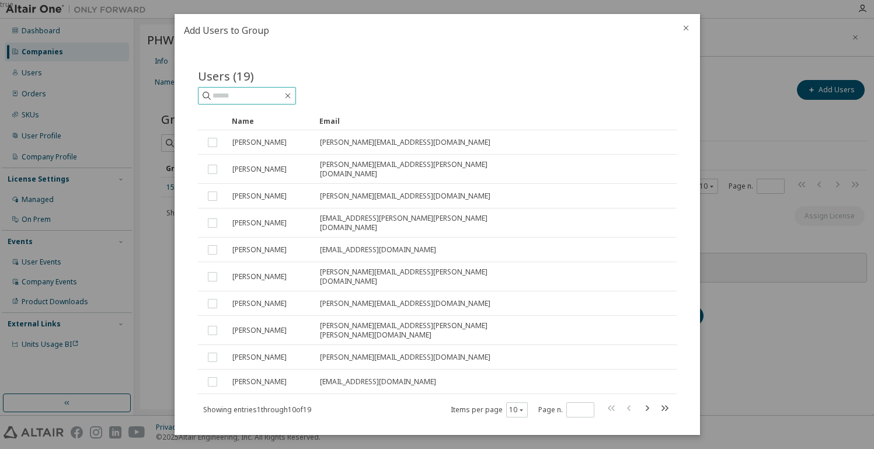
click at [252, 96] on input "text" at bounding box center [248, 96] width 70 height 12
type input "**********"
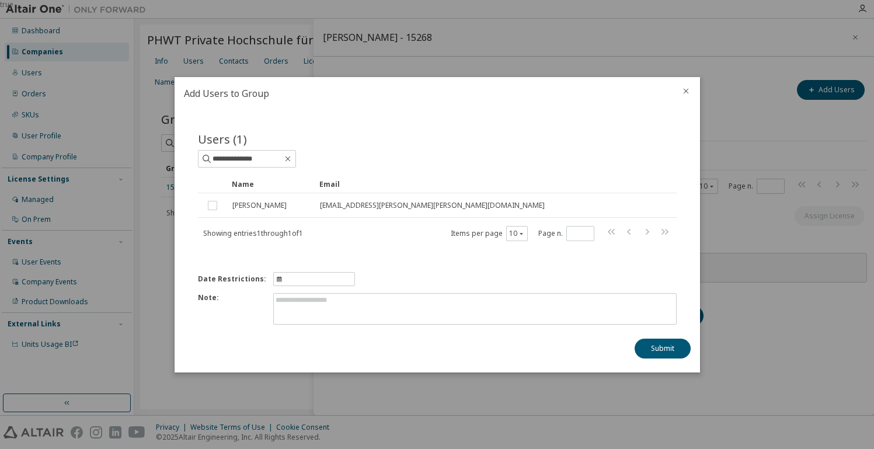
click at [645, 87] on icon "close" at bounding box center [685, 90] width 9 height 9
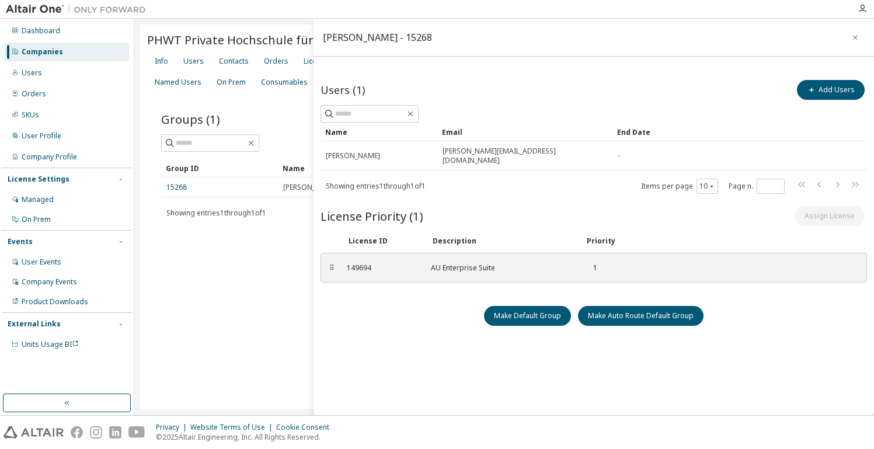
click at [446, 24] on div "Brunner - 15268" at bounding box center [594, 38] width 560 height 38
click at [261, 78] on div "Consumables" at bounding box center [284, 82] width 47 height 9
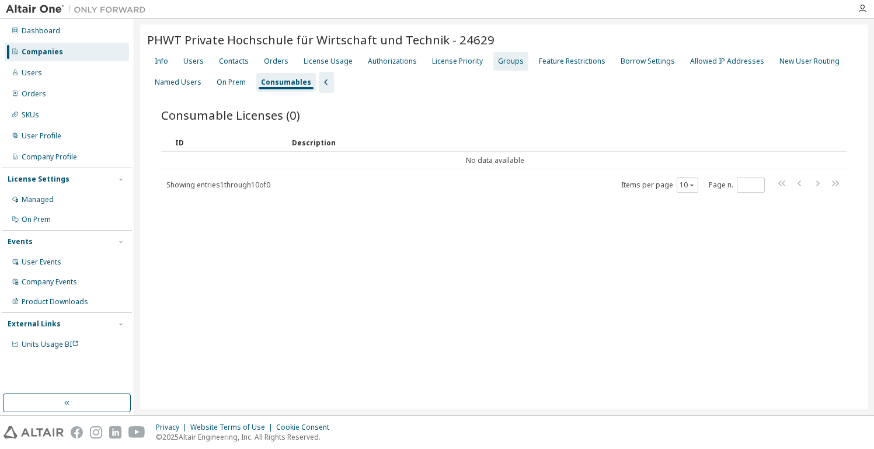
click at [509, 57] on div "Groups" at bounding box center [511, 61] width 26 height 9
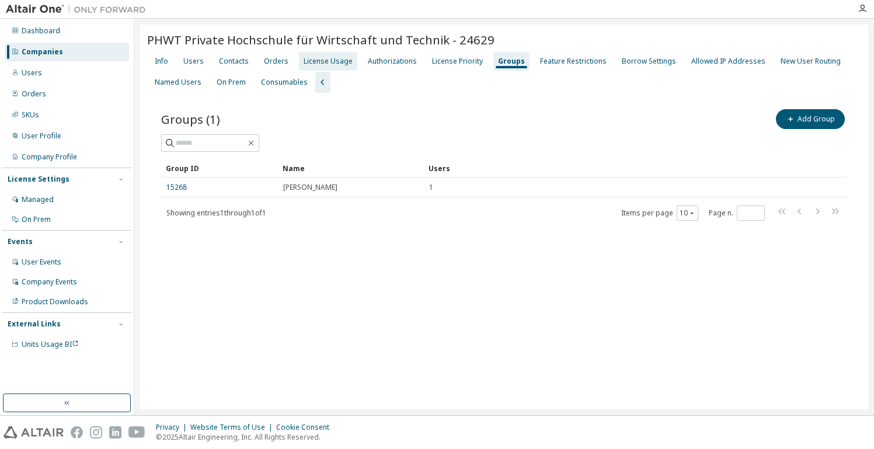
click at [337, 58] on div "License Usage" at bounding box center [328, 61] width 49 height 9
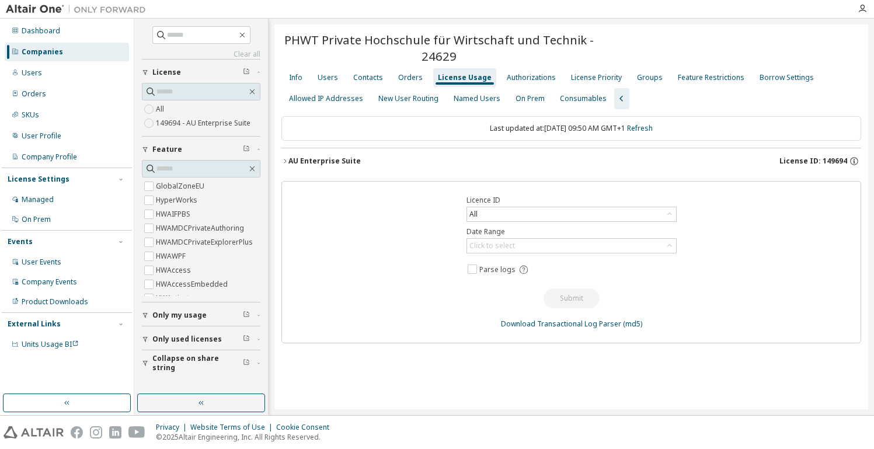
click at [645, 159] on span "License ID: 149694" at bounding box center [813, 160] width 68 height 9
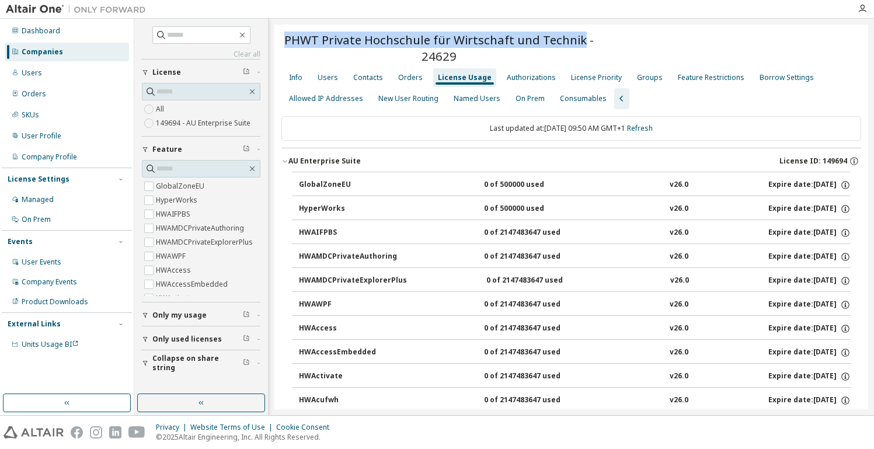
drag, startPoint x: 287, startPoint y: 40, endPoint x: 579, endPoint y: 39, distance: 292.5
click at [579, 39] on span "PHWT Private Hochschule für Wirtschaft und Technik - 24629" at bounding box center [439, 48] width 316 height 33
copy span "PHWT Private Hochschule für Wirtschaft und Technik"
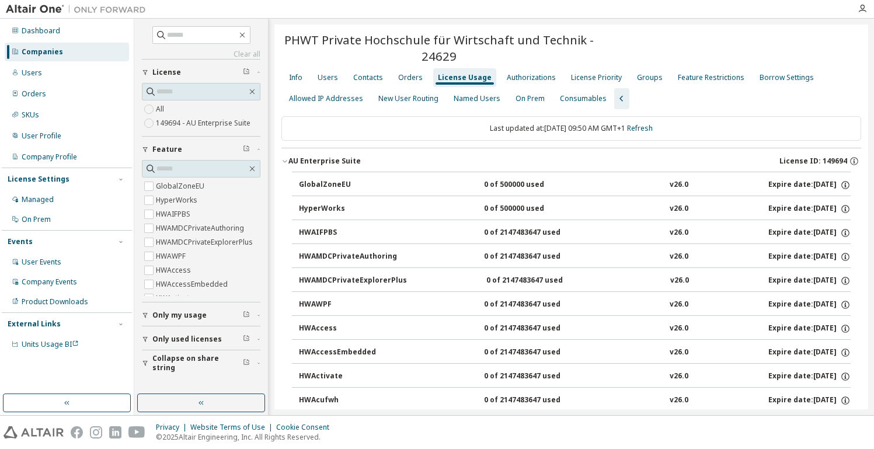
click at [43, 50] on div "Companies" at bounding box center [42, 51] width 41 height 9
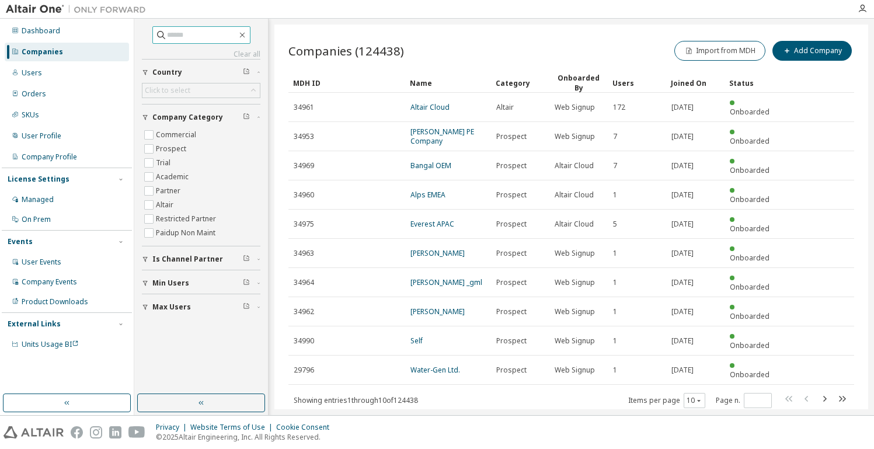
paste input "**********"
type input "**********"
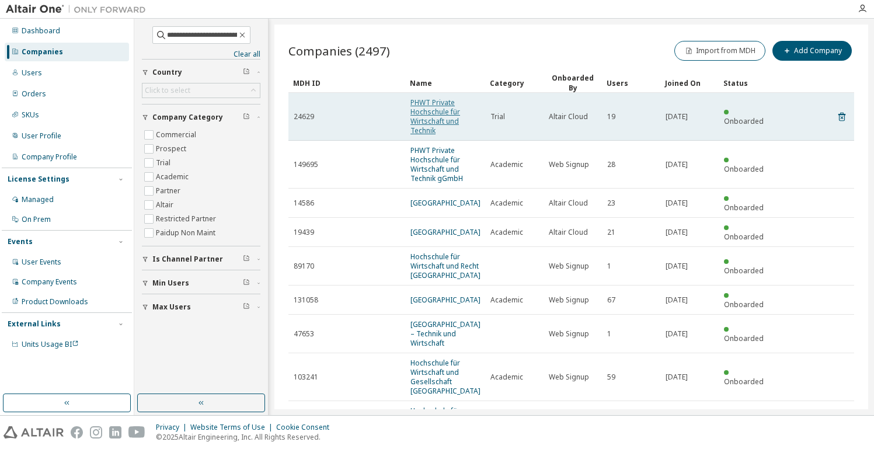
click at [427, 107] on link "PHWT Private Hochschule für Wirtschaft und Technik" at bounding box center [435, 116] width 50 height 38
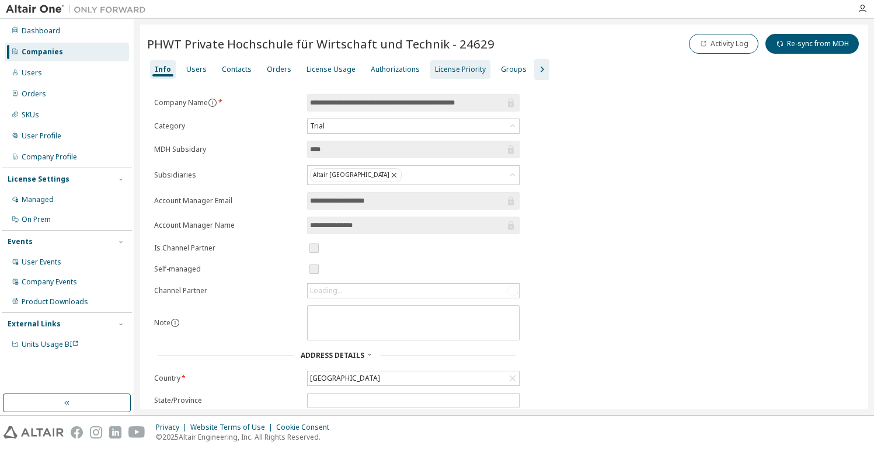
click at [450, 67] on div "License Priority" at bounding box center [460, 69] width 51 height 9
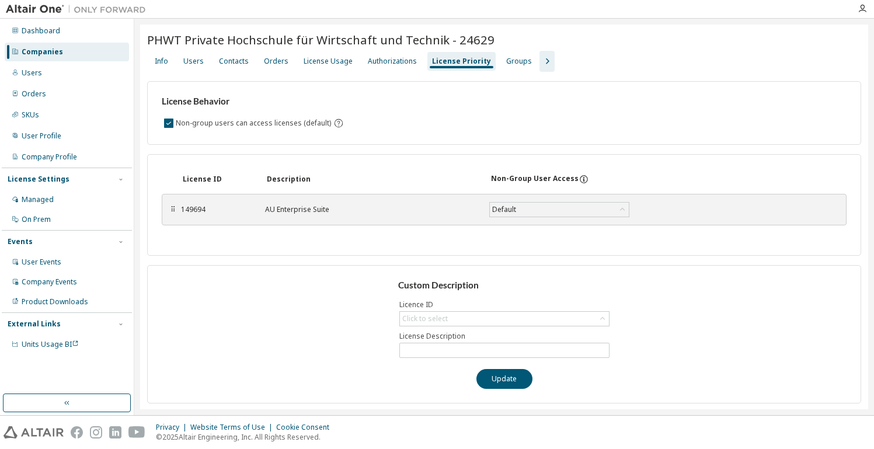
click at [540, 59] on icon "button" at bounding box center [547, 61] width 14 height 14
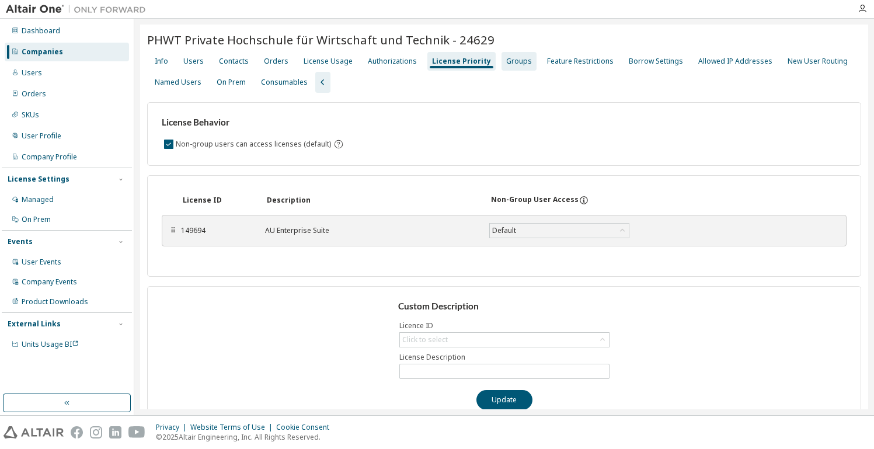
click at [507, 59] on div "Groups" at bounding box center [519, 61] width 26 height 9
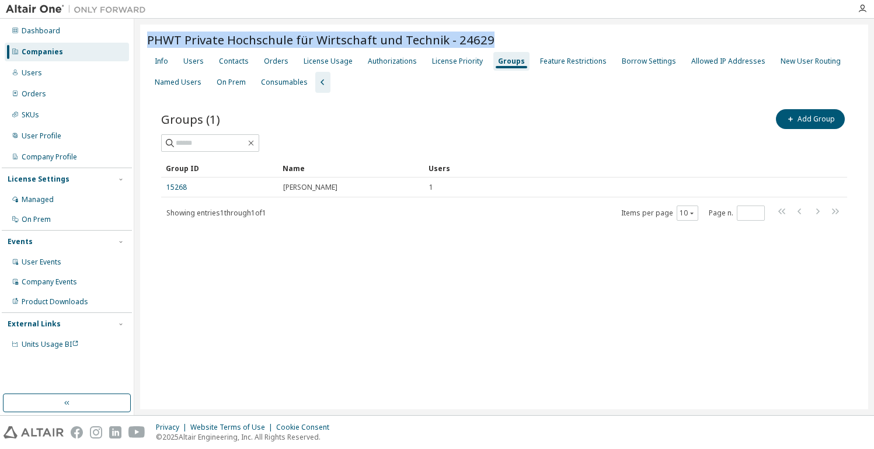
drag, startPoint x: 149, startPoint y: 40, endPoint x: 499, endPoint y: 44, distance: 350.3
click at [499, 44] on div "PHWT Private Hochschule für Wirtschaft und Technik - 24629" at bounding box center [504, 40] width 714 height 16
click at [314, 49] on div "PHWT Private Hochschule für Wirtschaft und Technik - 24629" at bounding box center [504, 41] width 714 height 19
drag, startPoint x: 148, startPoint y: 38, endPoint x: 438, endPoint y: 40, distance: 290.2
click at [438, 40] on span "PHWT Private Hochschule für Wirtschaft und Technik - 24629" at bounding box center [320, 40] width 347 height 16
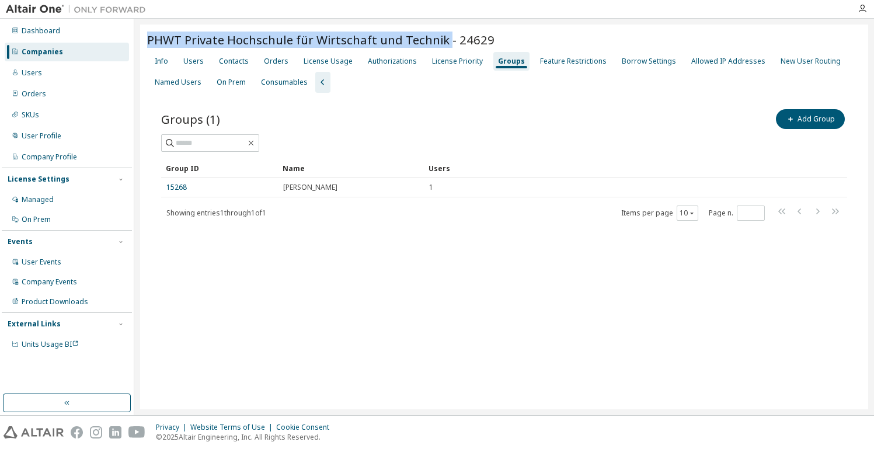
drag, startPoint x: 445, startPoint y: 40, endPoint x: 151, endPoint y: 39, distance: 294.8
click at [151, 39] on span "PHWT Private Hochschule für Wirtschaft und Technik - 24629" at bounding box center [320, 40] width 347 height 16
copy span "PHWT Private Hochschule für Wirtschaft und Technik"
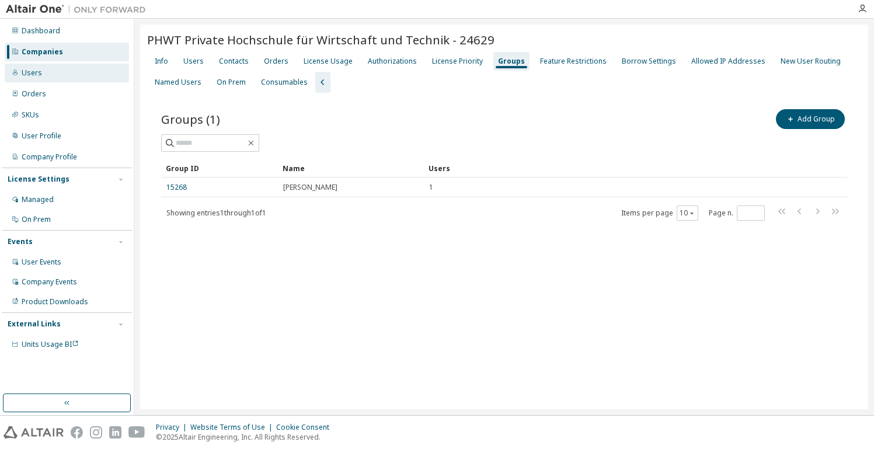
click at [49, 70] on div "Users" at bounding box center [67, 73] width 124 height 19
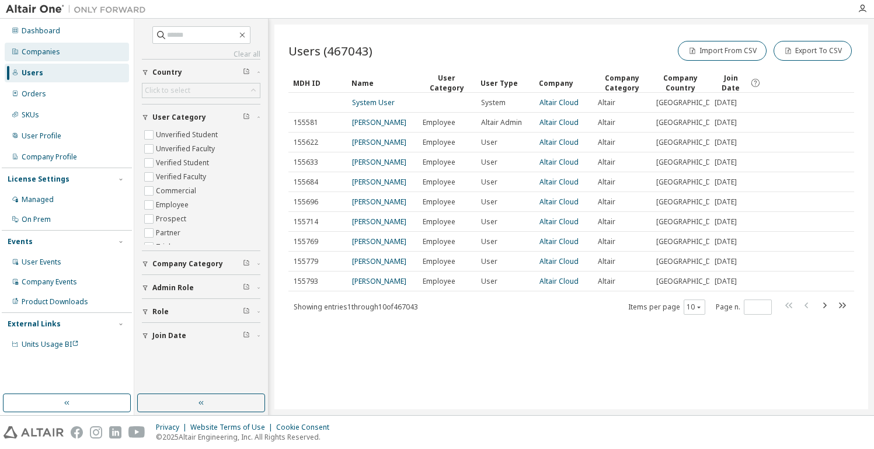
click at [52, 47] on div "Companies" at bounding box center [41, 51] width 39 height 9
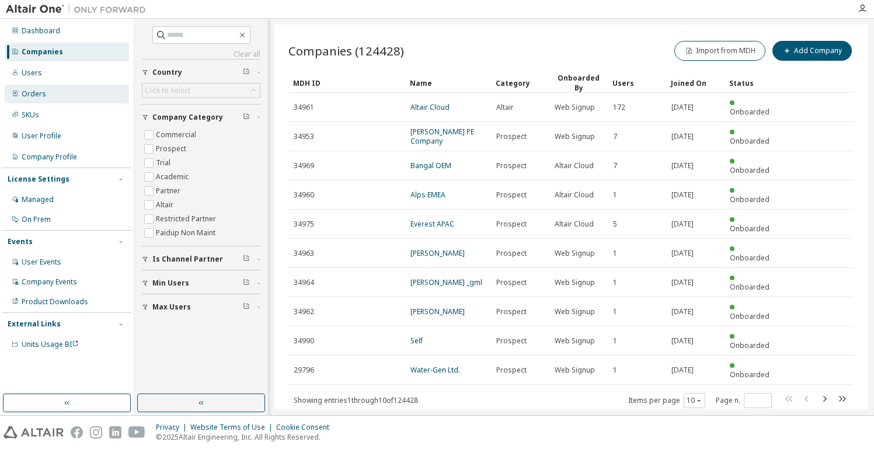
click at [46, 90] on div "Orders" at bounding box center [67, 94] width 124 height 19
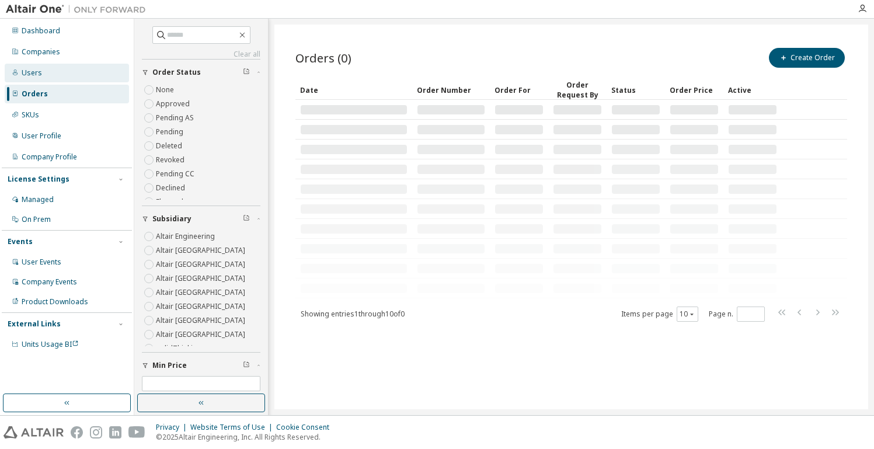
click at [46, 67] on div "Users" at bounding box center [67, 73] width 124 height 19
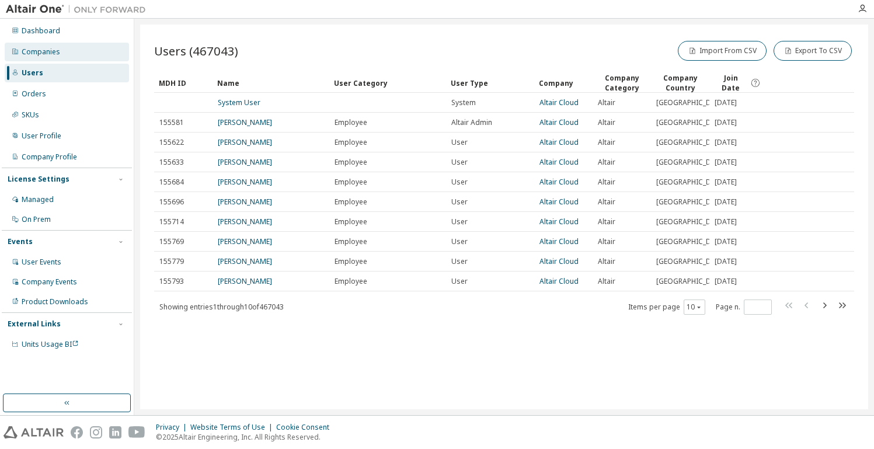
click at [44, 51] on div "Companies" at bounding box center [41, 51] width 39 height 9
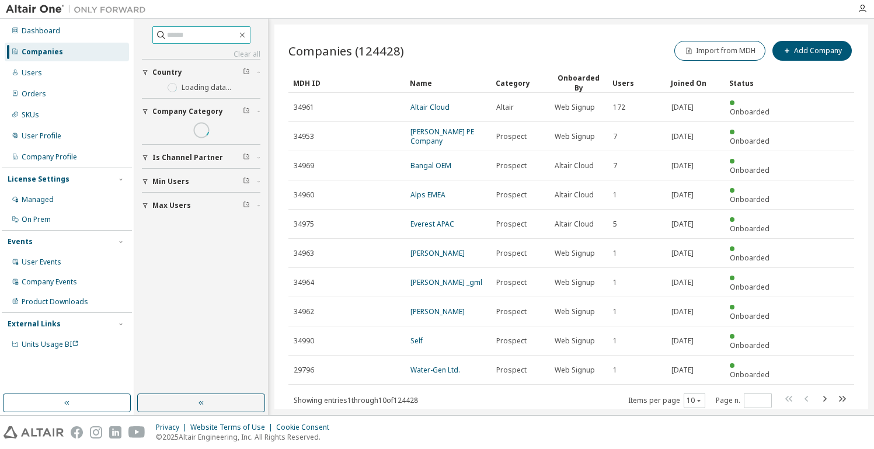
click at [209, 32] on input "text" at bounding box center [202, 35] width 70 height 12
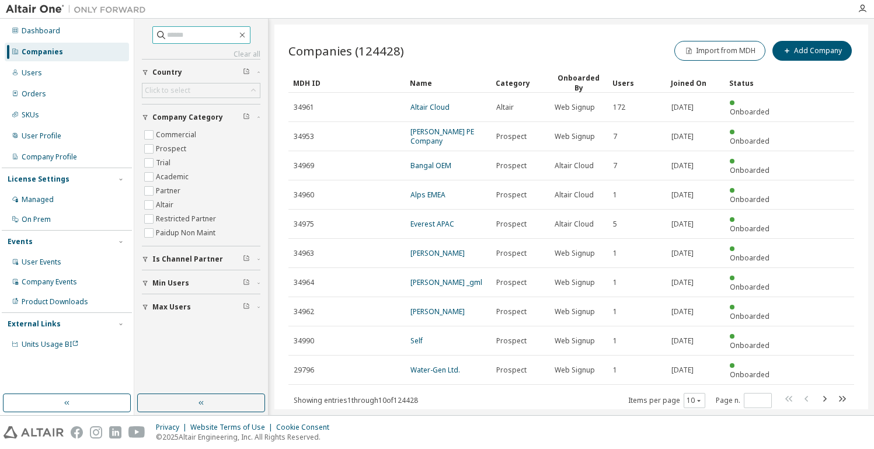
paste input "**********"
type input "**********"
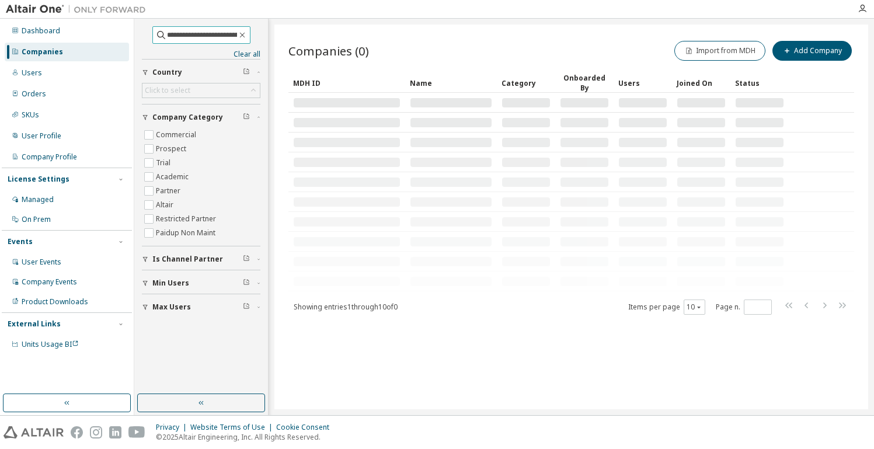
click at [203, 26] on span "**********" at bounding box center [201, 35] width 98 height 18
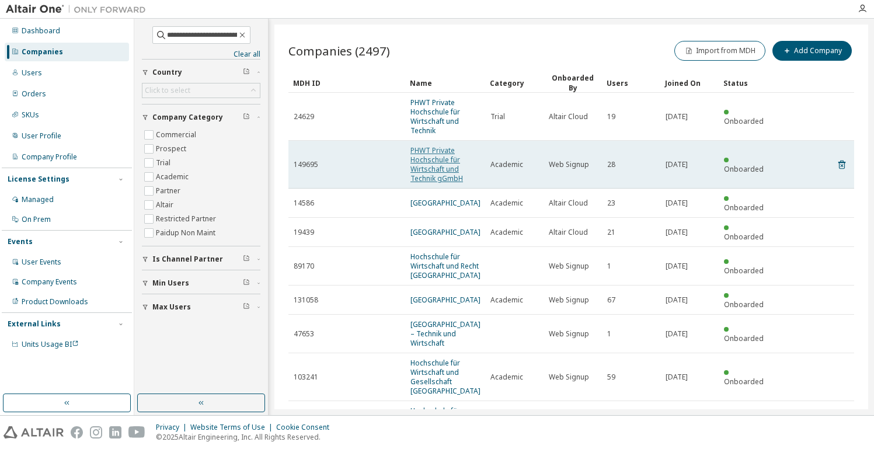
click at [447, 160] on link "PHWT Private Hochschule für Wirtschaft und Technik gGmbH" at bounding box center [436, 164] width 53 height 38
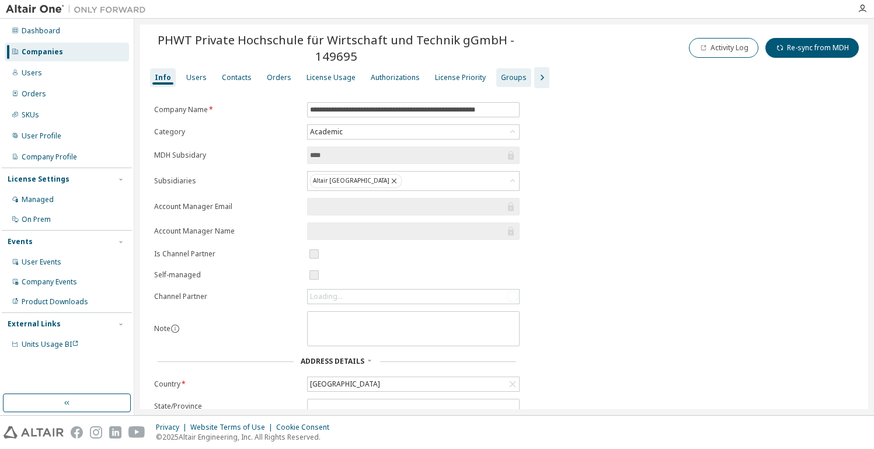
click at [507, 75] on div "Groups" at bounding box center [514, 77] width 26 height 9
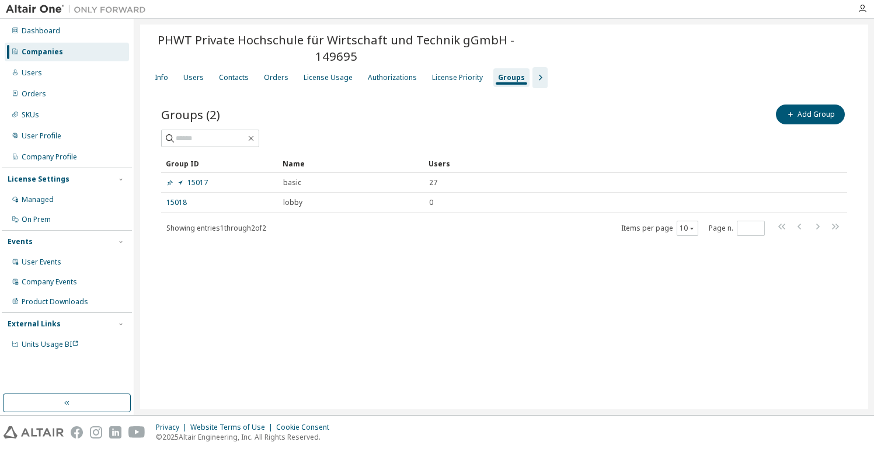
click at [532, 69] on button "button" at bounding box center [539, 77] width 15 height 21
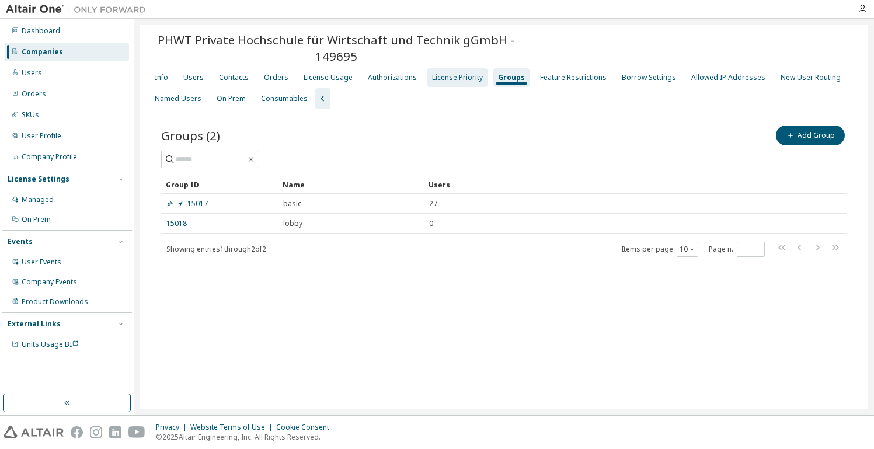
click at [432, 76] on div "License Priority" at bounding box center [457, 77] width 51 height 9
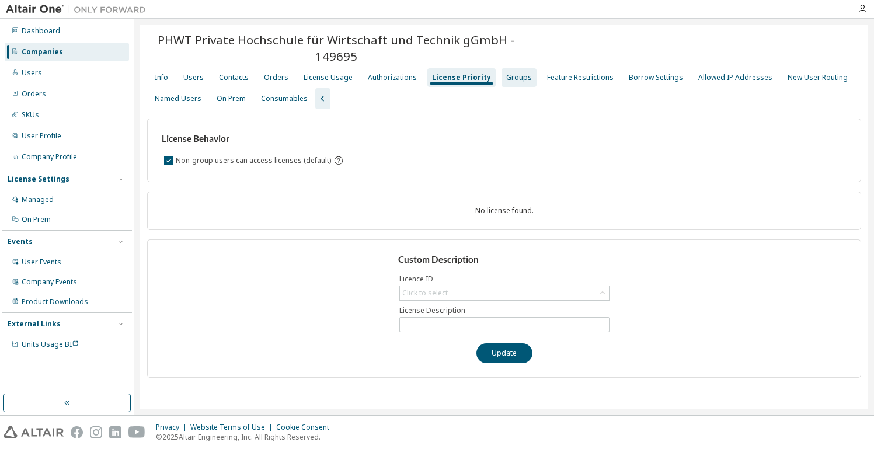
click at [506, 75] on div "Groups" at bounding box center [519, 77] width 26 height 9
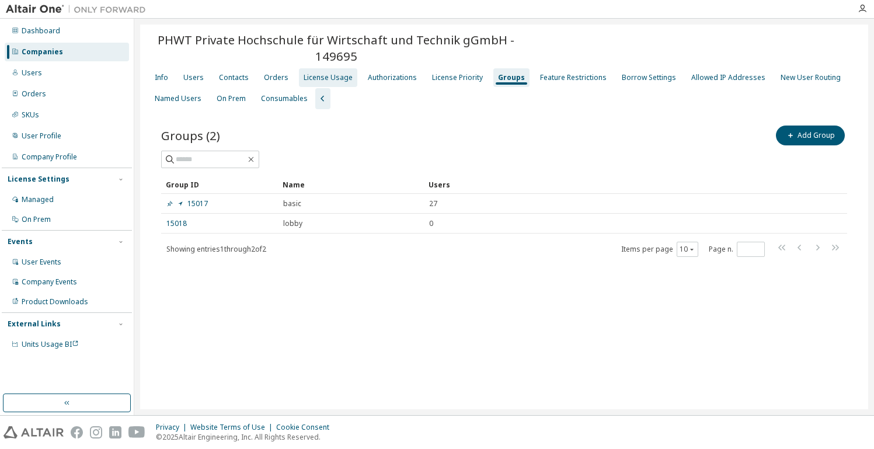
click at [322, 78] on div "License Usage" at bounding box center [328, 77] width 49 height 9
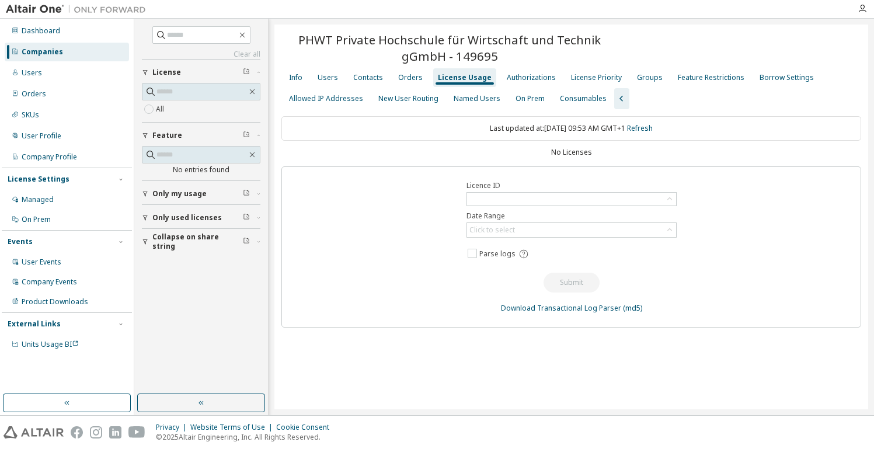
click at [570, 158] on div "Last updated at: Fri 2025-10-10 09:53 AM GMT+1 Refresh No Licenses Licence ID D…" at bounding box center [571, 221] width 580 height 211
click at [637, 74] on div "Groups" at bounding box center [650, 77] width 26 height 9
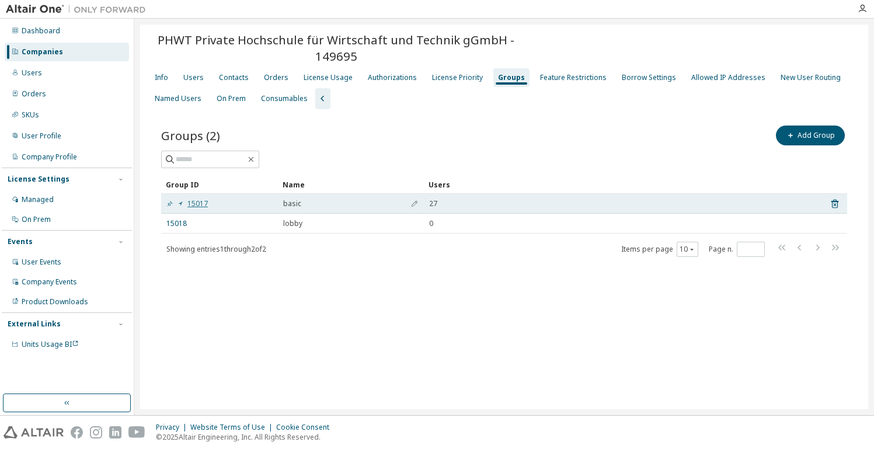
click at [200, 203] on link "15017" at bounding box center [186, 203] width 41 height 9
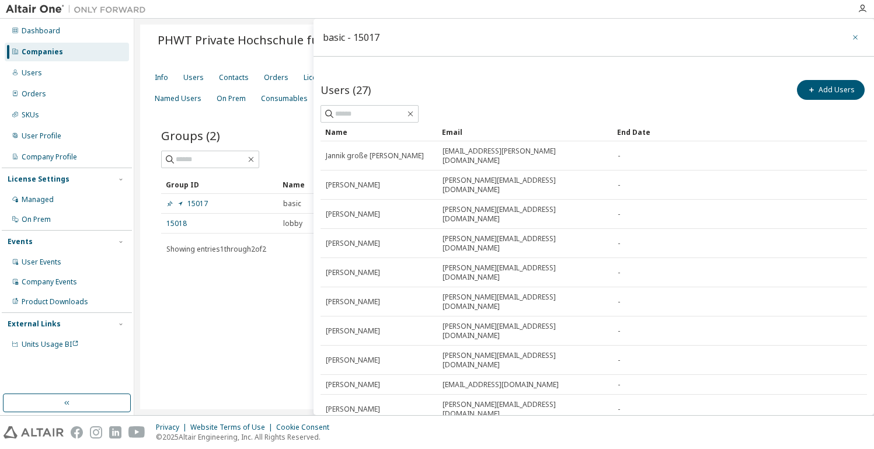
click at [645, 35] on icon "button" at bounding box center [855, 37] width 8 height 9
